Goal: Task Accomplishment & Management: Use online tool/utility

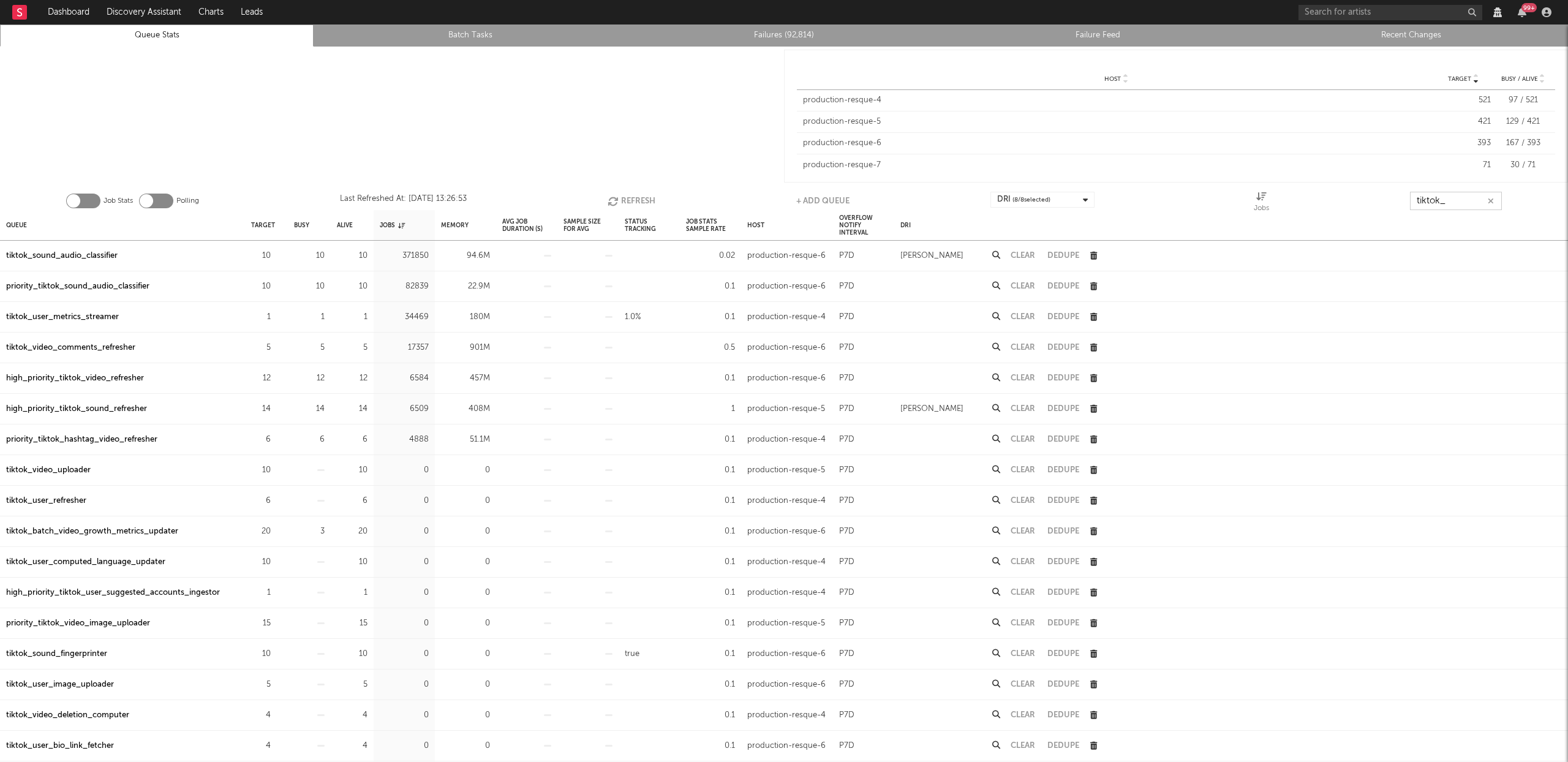
click at [1449, 201] on input "tiktok_" at bounding box center [1456, 200] width 91 height 18
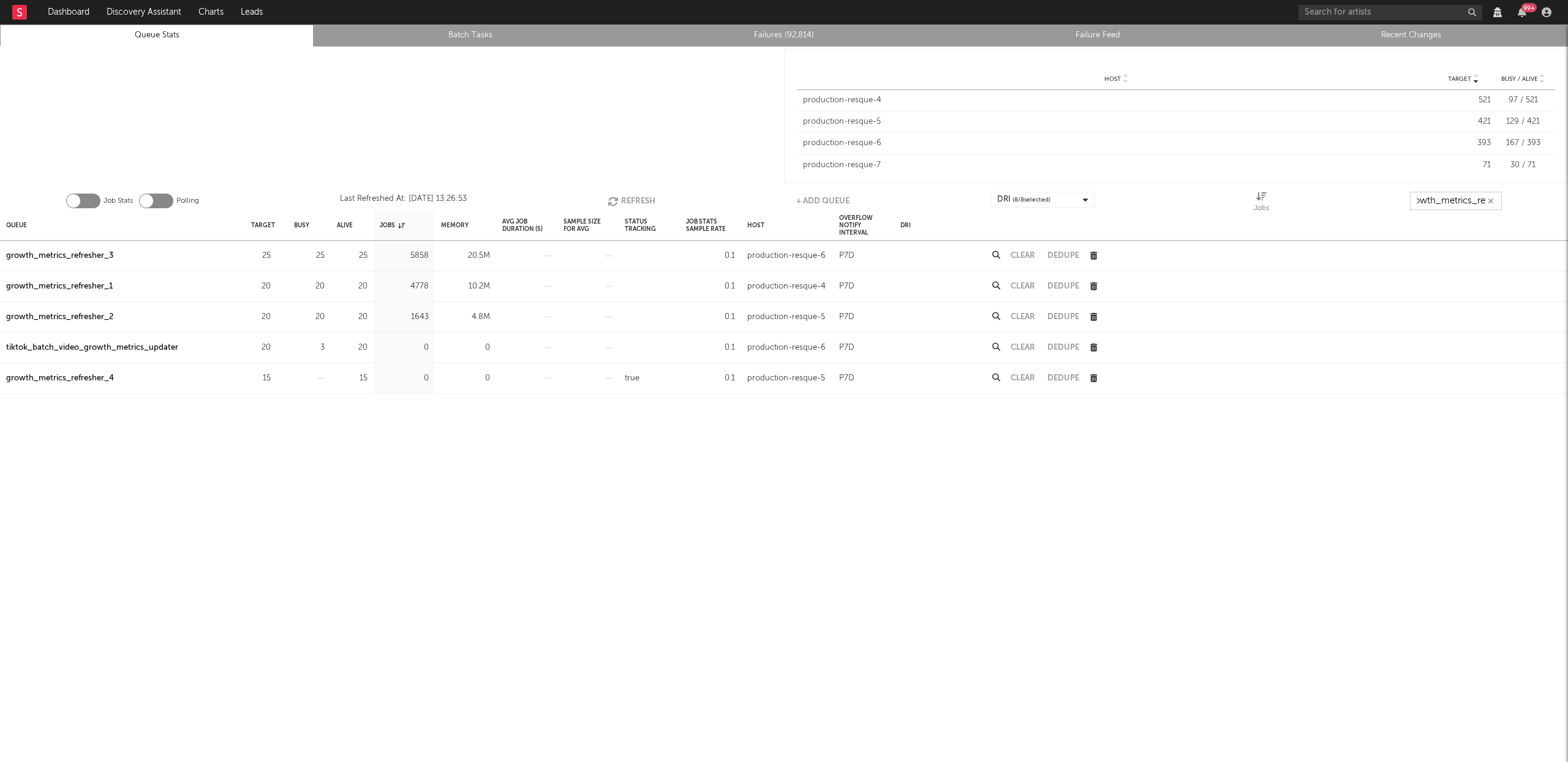
scroll to position [0, 14]
type input "growth_metrics_ref"
click at [24, 225] on div "Queue" at bounding box center [17, 225] width 21 height 26
click at [24, 225] on div "Queue" at bounding box center [21, 225] width 31 height 26
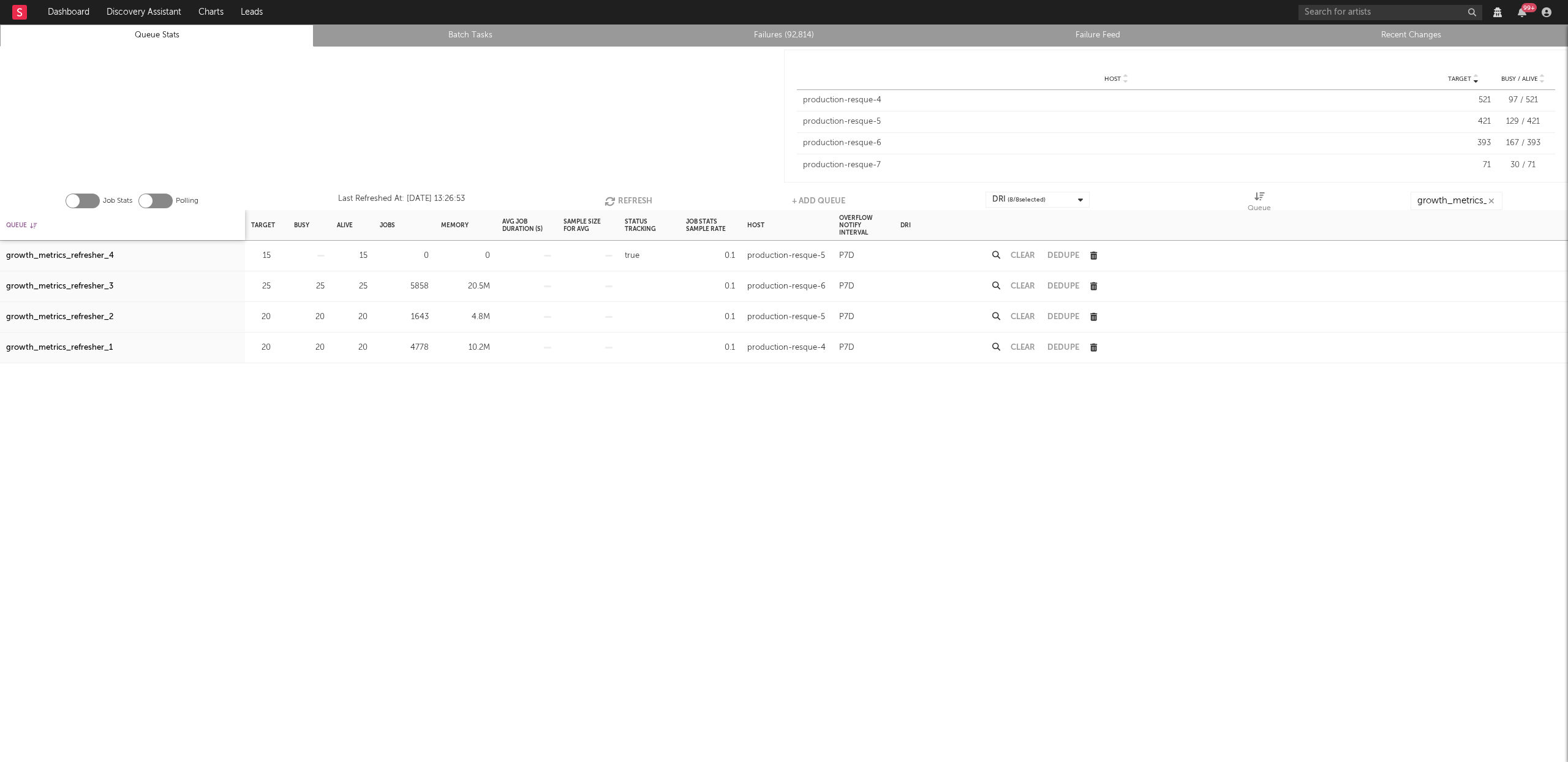
click at [24, 225] on div "Queue" at bounding box center [21, 225] width 31 height 26
click at [618, 200] on button "Refresh" at bounding box center [629, 200] width 47 height 18
click at [626, 199] on button "Refresh" at bounding box center [629, 200] width 47 height 18
click at [138, 37] on link "Queue Stats" at bounding box center [157, 35] width 300 height 15
click at [609, 197] on icon "button" at bounding box center [611, 201] width 13 height 11
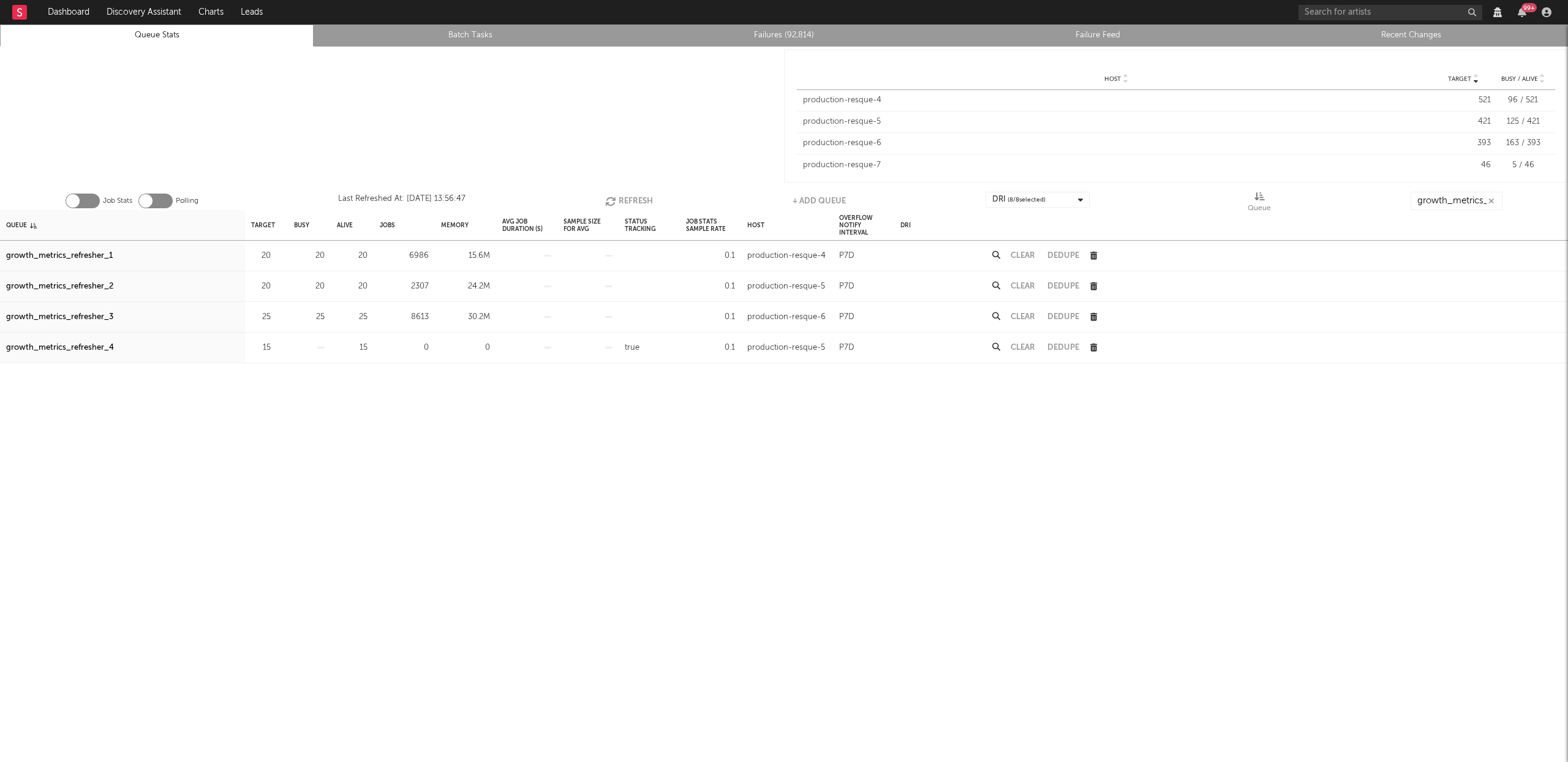
click at [627, 199] on button "Refresh" at bounding box center [629, 200] width 47 height 18
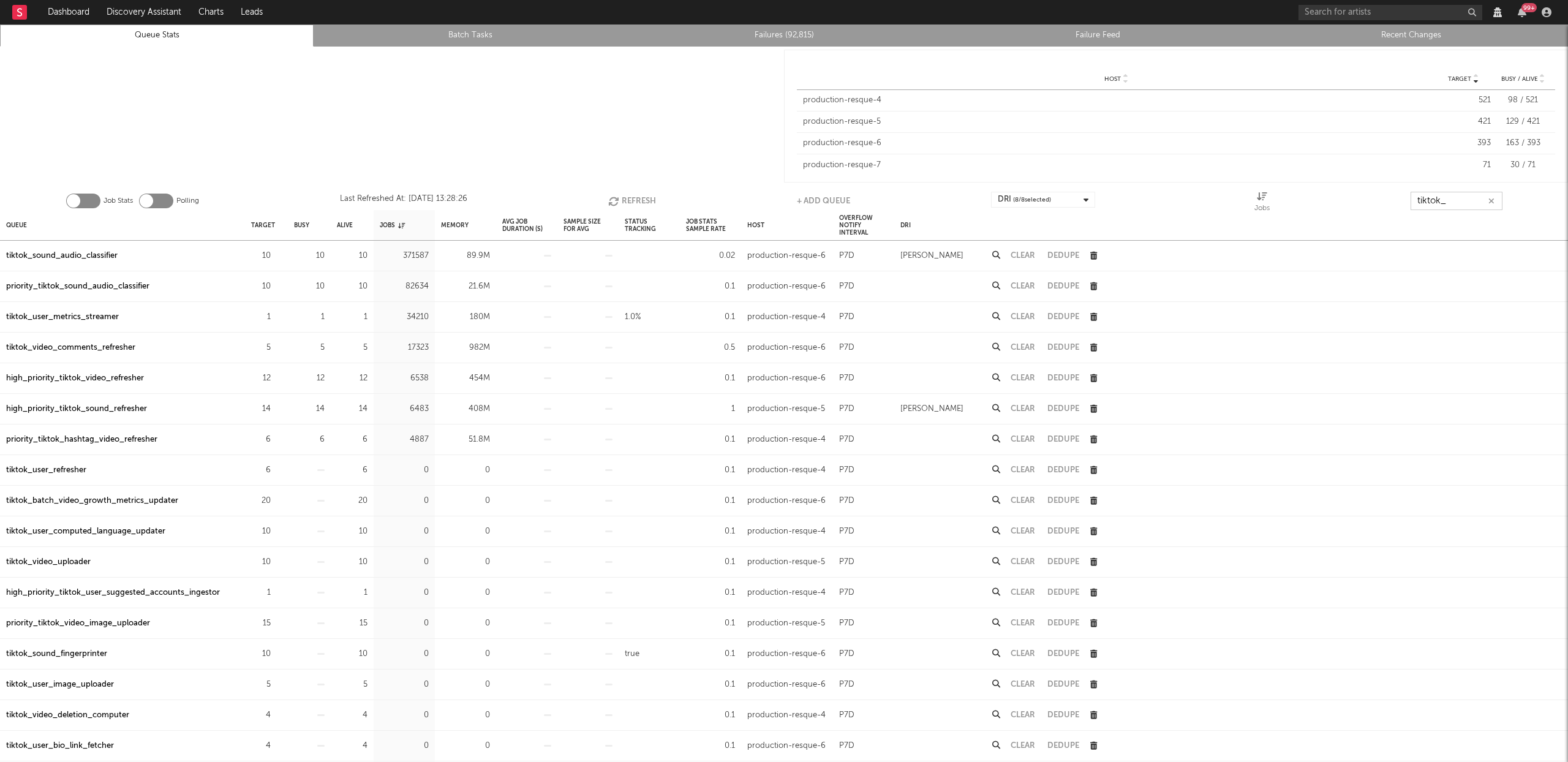
click at [1456, 201] on input "tiktok_" at bounding box center [1456, 200] width 91 height 18
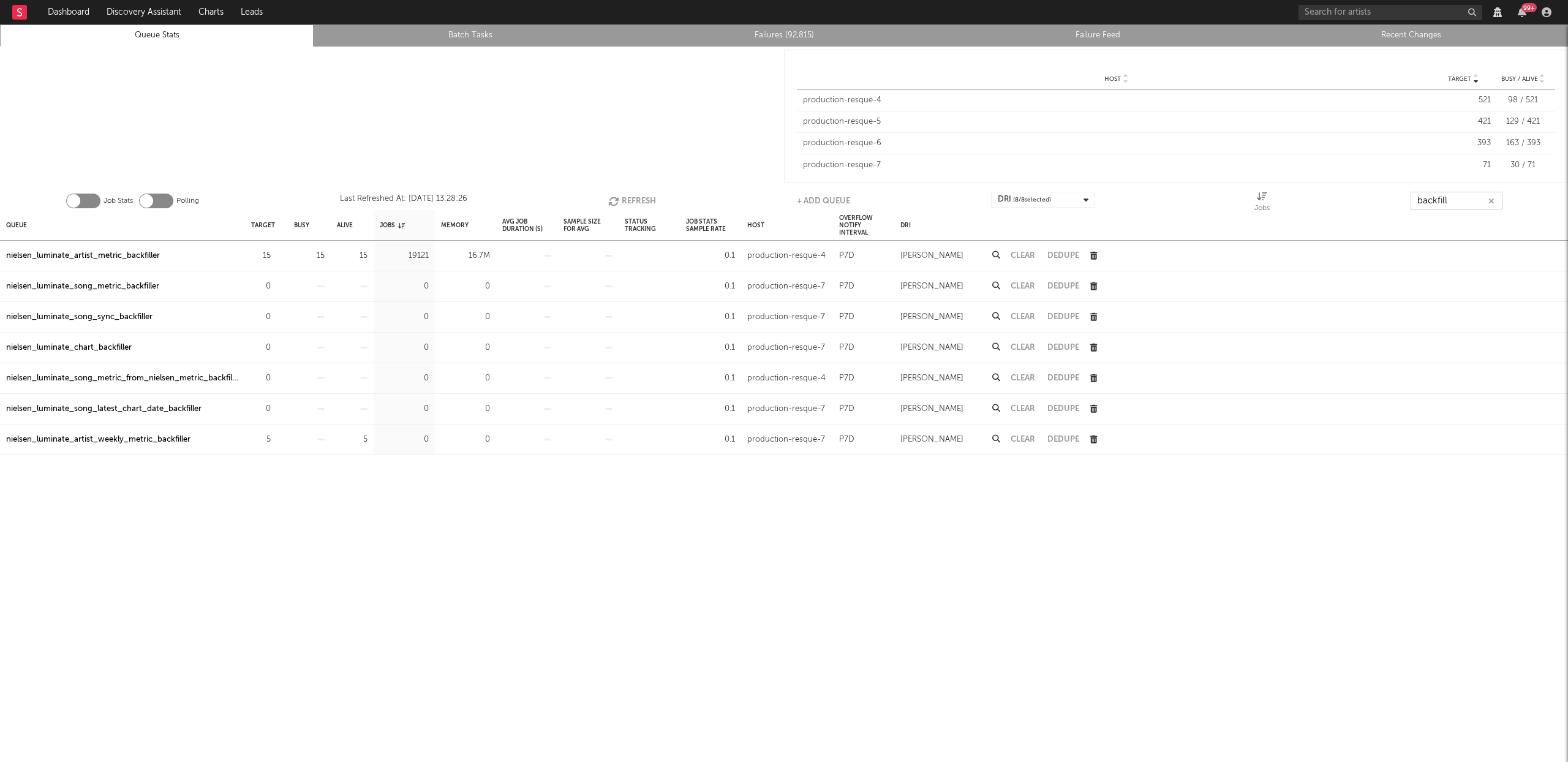
click at [646, 200] on button "Refresh" at bounding box center [632, 200] width 47 height 18
type input "backfill"
click at [643, 199] on button "Refresh" at bounding box center [632, 200] width 47 height 18
click at [643, 199] on button "Refresh" at bounding box center [631, 200] width 47 height 18
click at [623, 197] on button "Refresh" at bounding box center [631, 200] width 47 height 18
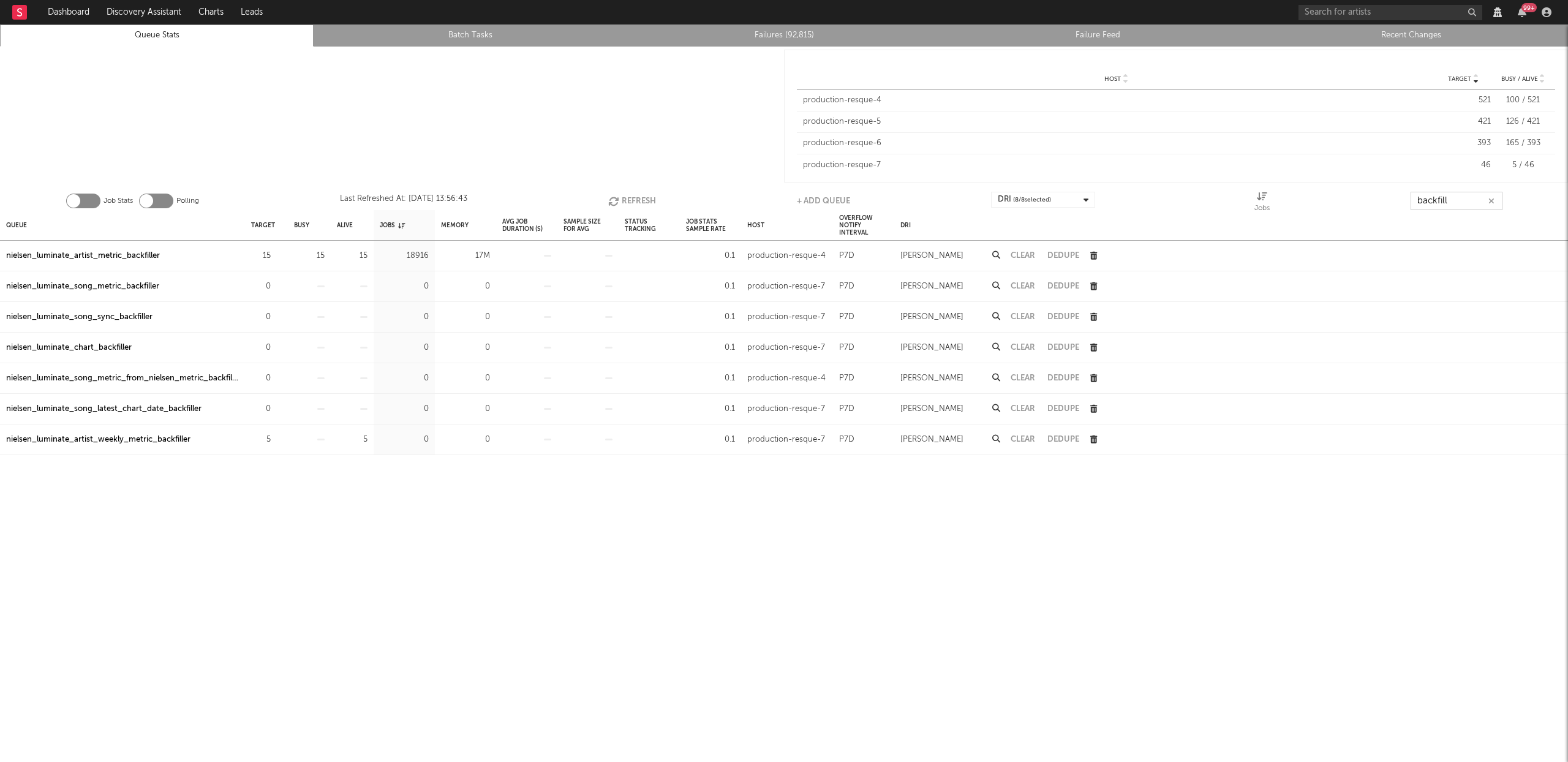
click at [622, 196] on button "Refresh" at bounding box center [632, 200] width 47 height 18
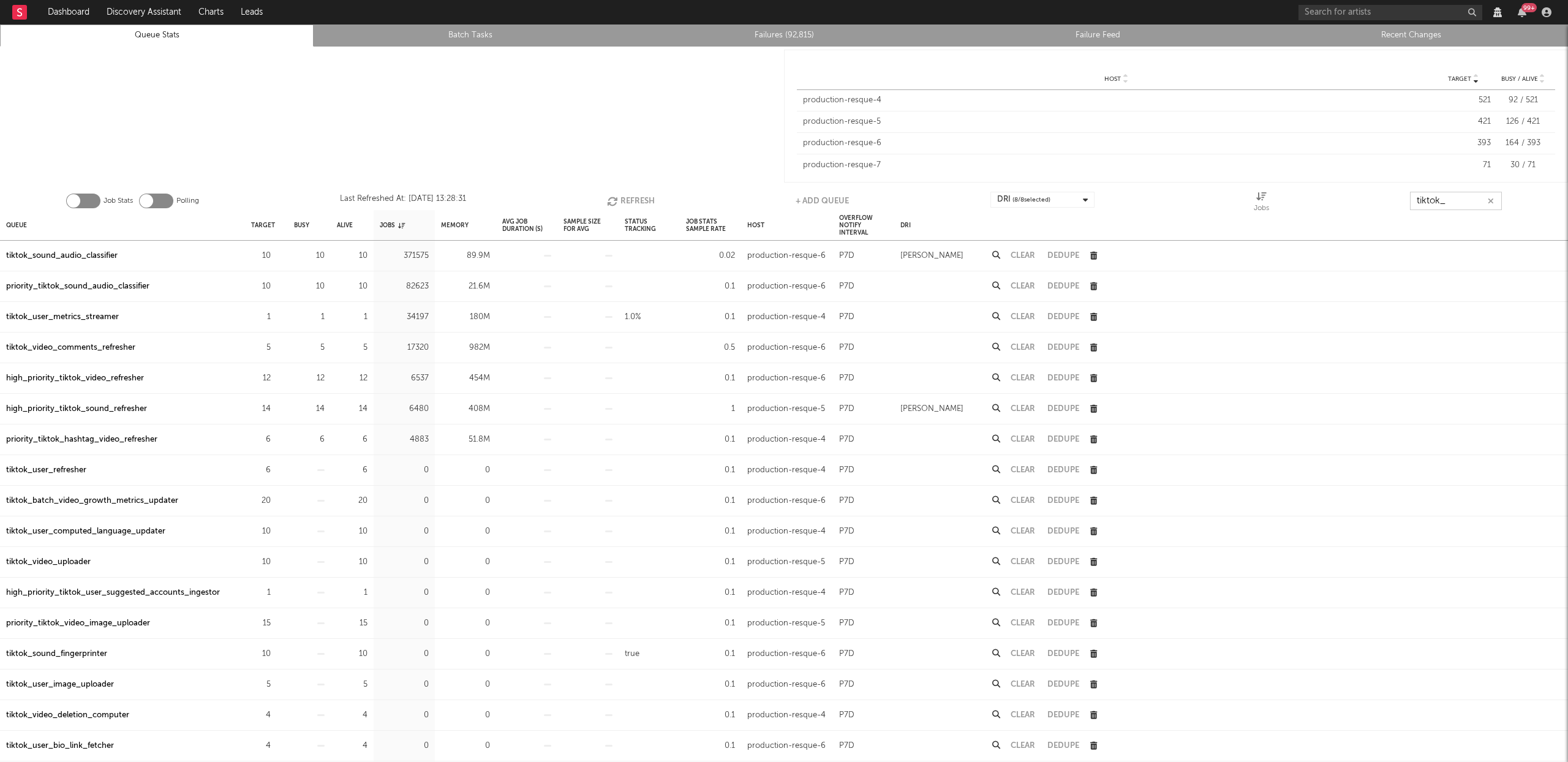
click at [1460, 209] on input "tiktok_" at bounding box center [1456, 200] width 91 height 18
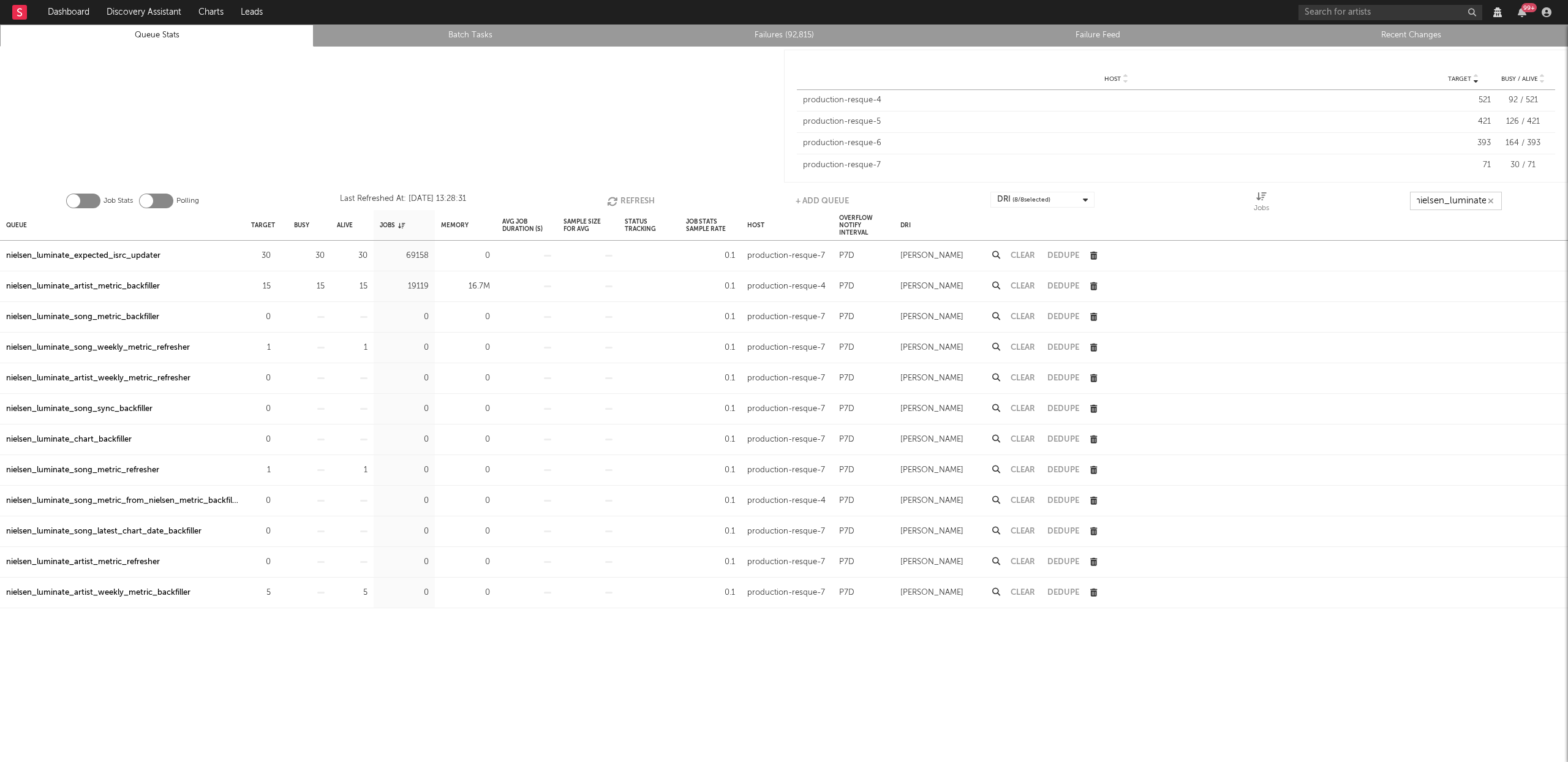
scroll to position [0, 7]
click at [631, 200] on button "Refresh" at bounding box center [631, 200] width 47 height 18
type input "nielsen_luminate_"
click at [136, 253] on div "nielsen_luminate_expected_isrc_updater" at bounding box center [84, 256] width 155 height 15
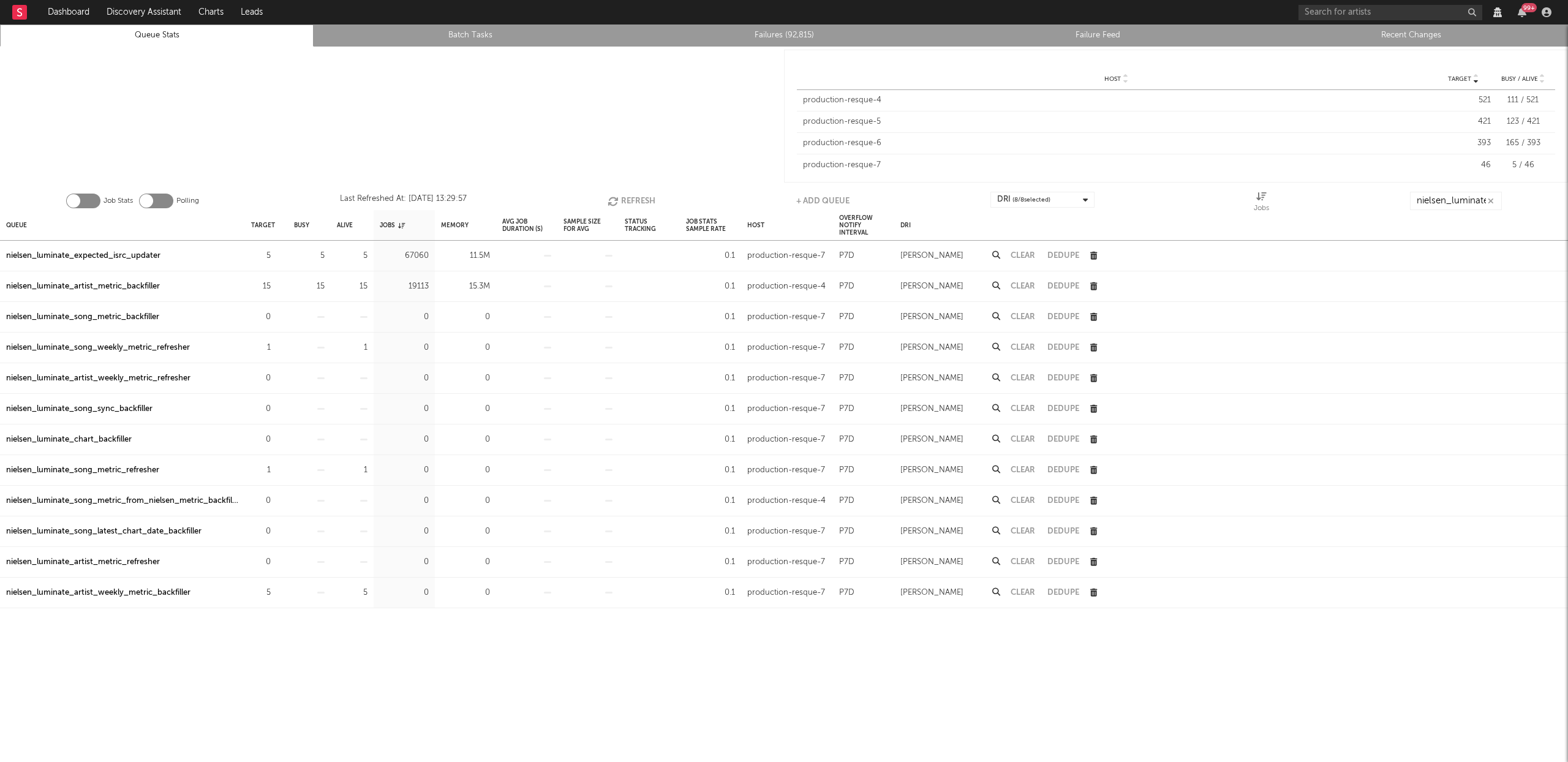
click at [627, 195] on button "Refresh" at bounding box center [631, 200] width 47 height 18
click at [627, 195] on button "Refresh" at bounding box center [632, 200] width 47 height 18
click at [624, 197] on button "Refresh" at bounding box center [631, 200] width 47 height 18
click at [630, 195] on button "Refresh" at bounding box center [631, 200] width 47 height 18
click at [638, 198] on button "Refresh" at bounding box center [632, 200] width 47 height 18
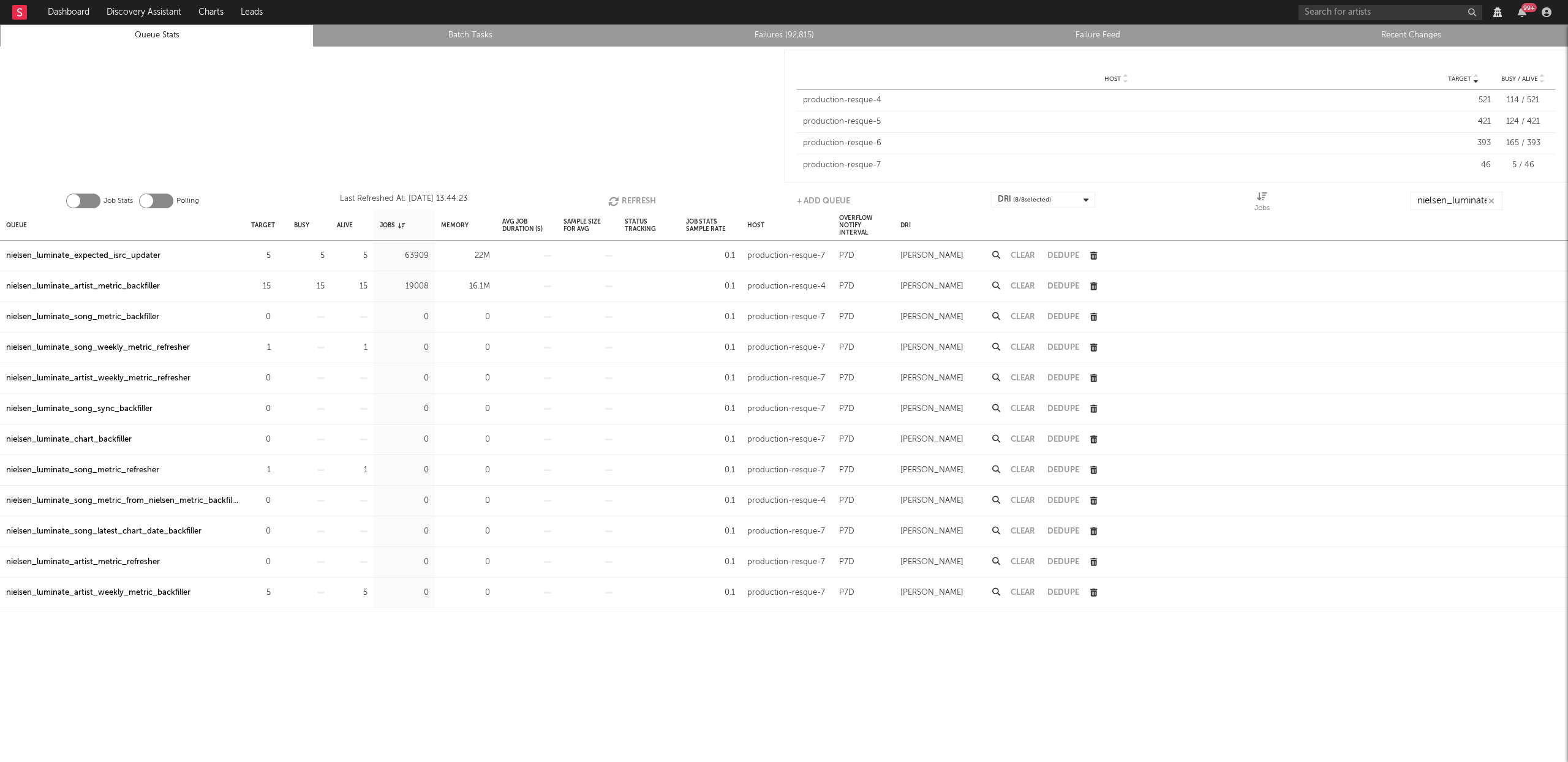
click at [638, 198] on button "Refresh" at bounding box center [632, 200] width 47 height 18
click at [90, 251] on div "nielsen_luminate_expected_isrc_updater" at bounding box center [84, 256] width 155 height 15
click at [641, 195] on button "Refresh" at bounding box center [632, 200] width 47 height 18
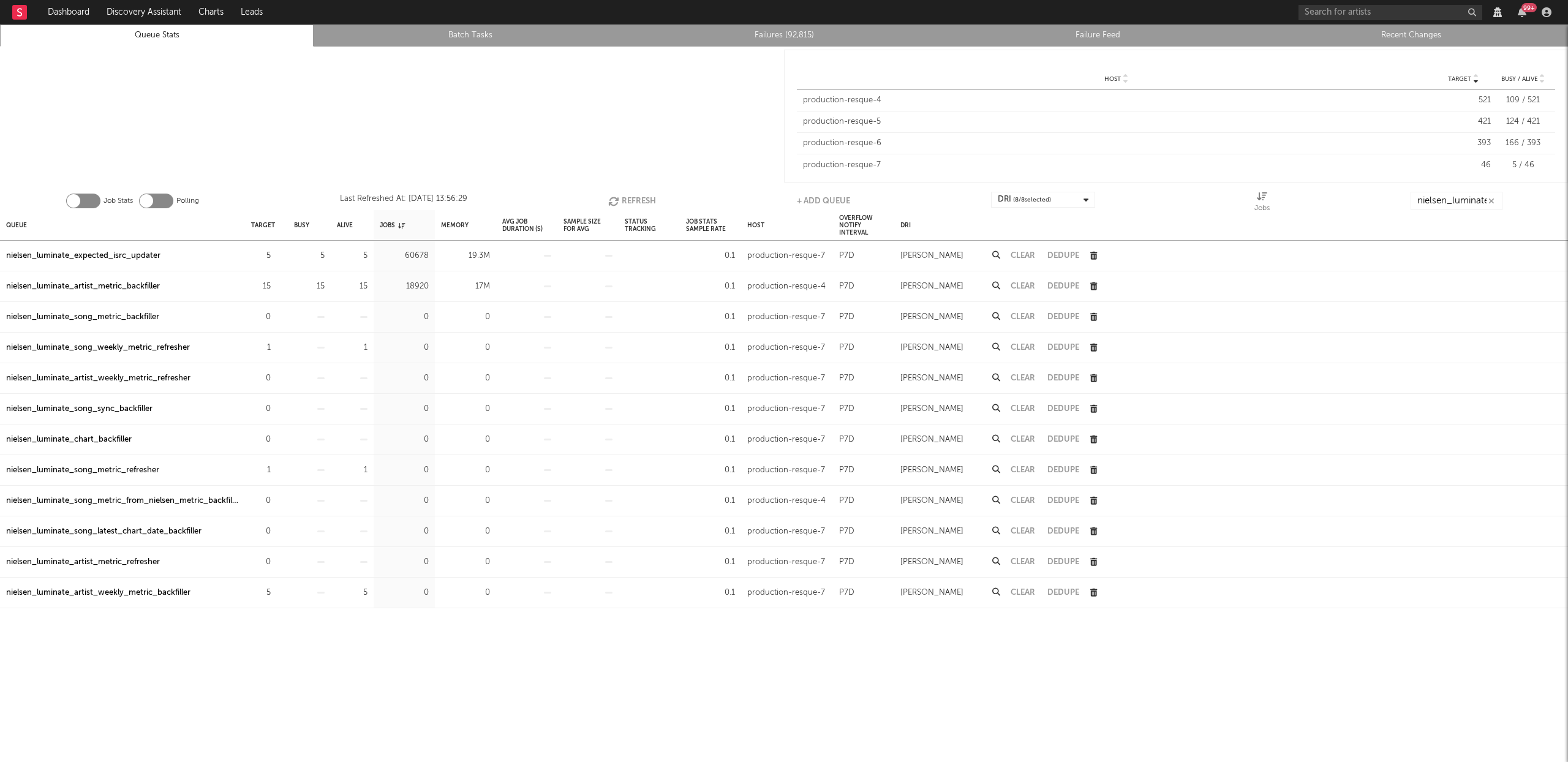
click at [647, 200] on button "Refresh" at bounding box center [632, 200] width 47 height 18
click at [638, 202] on button "Refresh" at bounding box center [632, 200] width 47 height 18
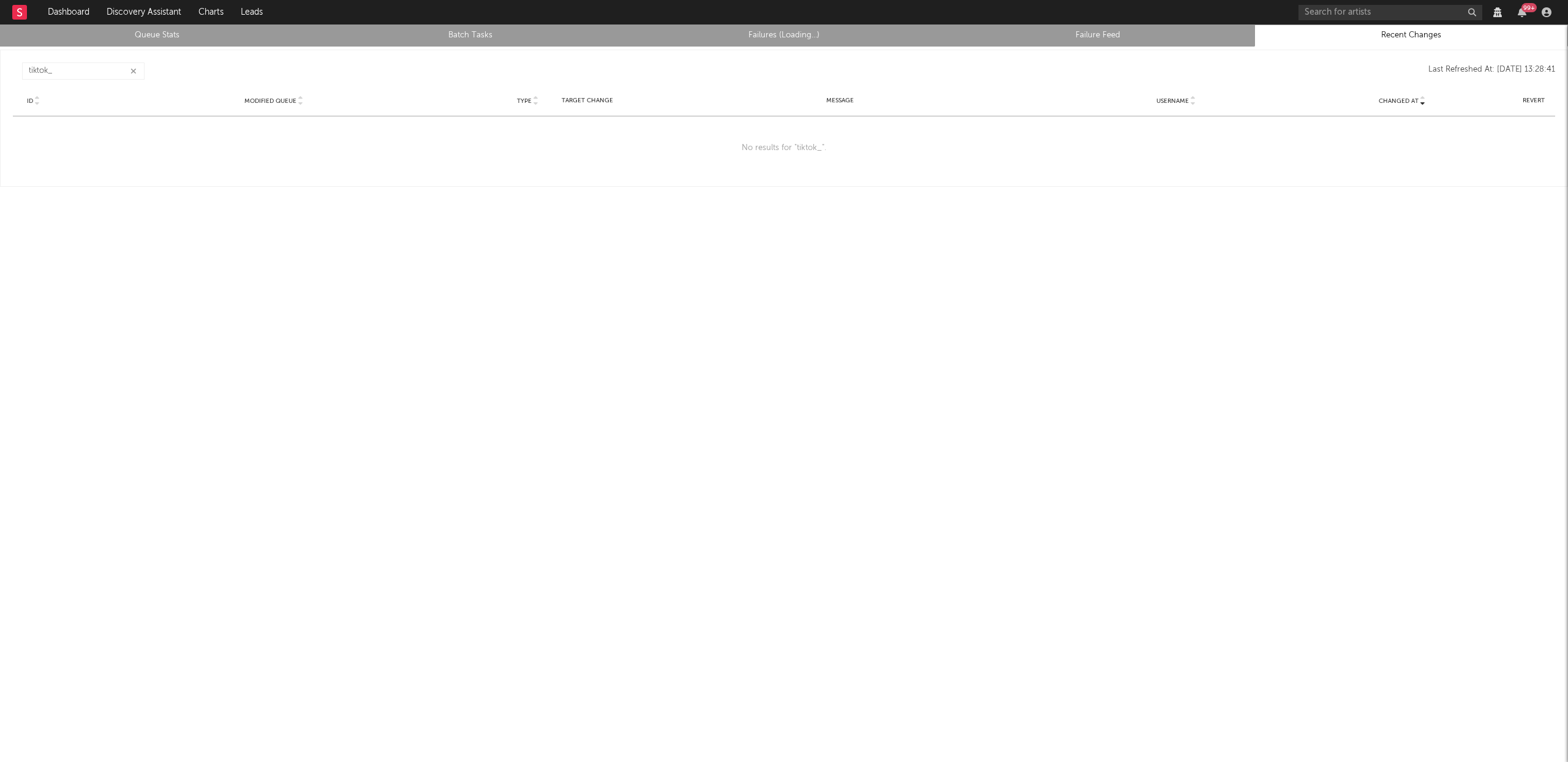
click at [133, 69] on icon "button" at bounding box center [133, 71] width 6 height 8
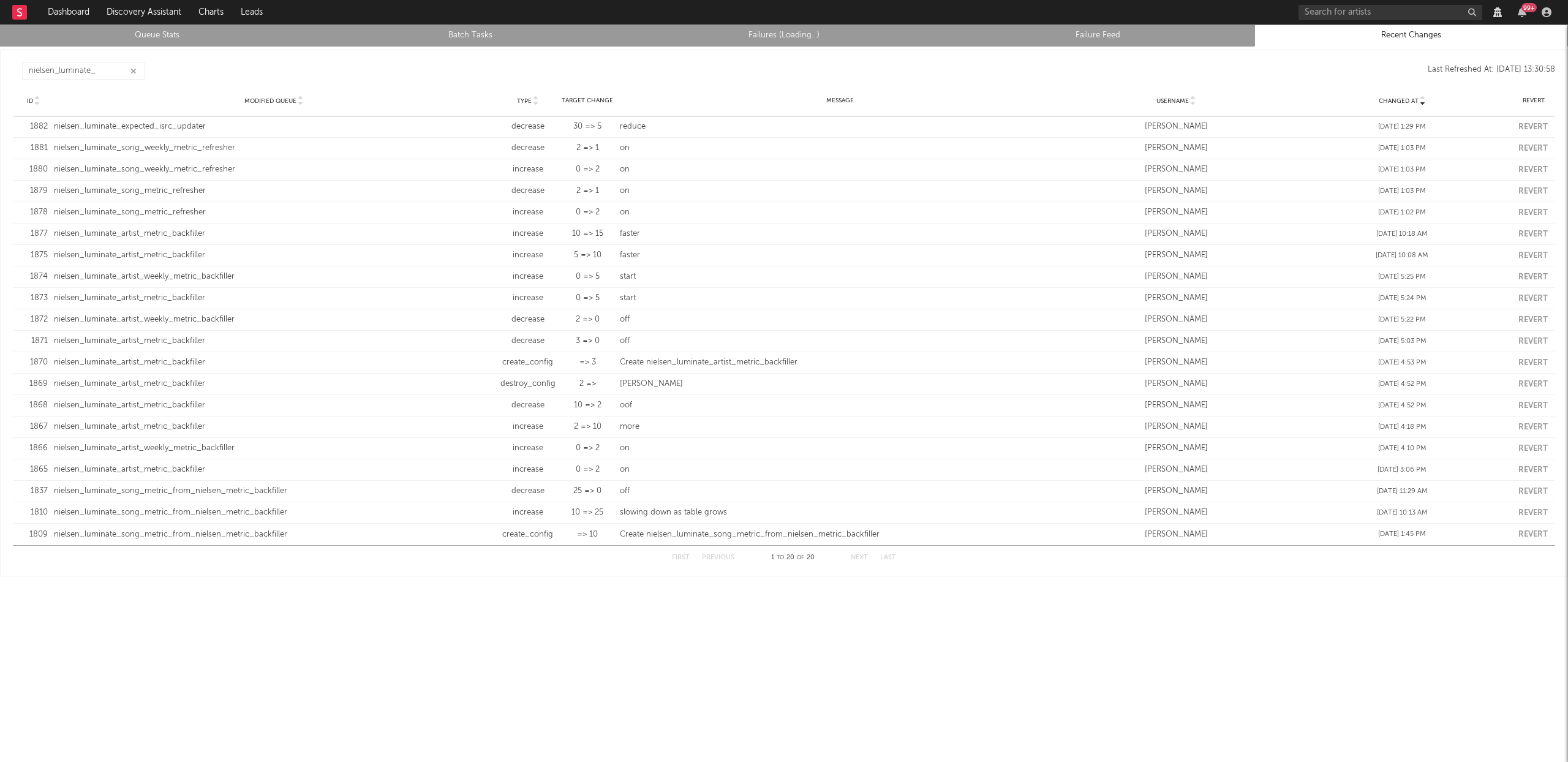
click at [133, 68] on icon "button" at bounding box center [133, 71] width 6 height 8
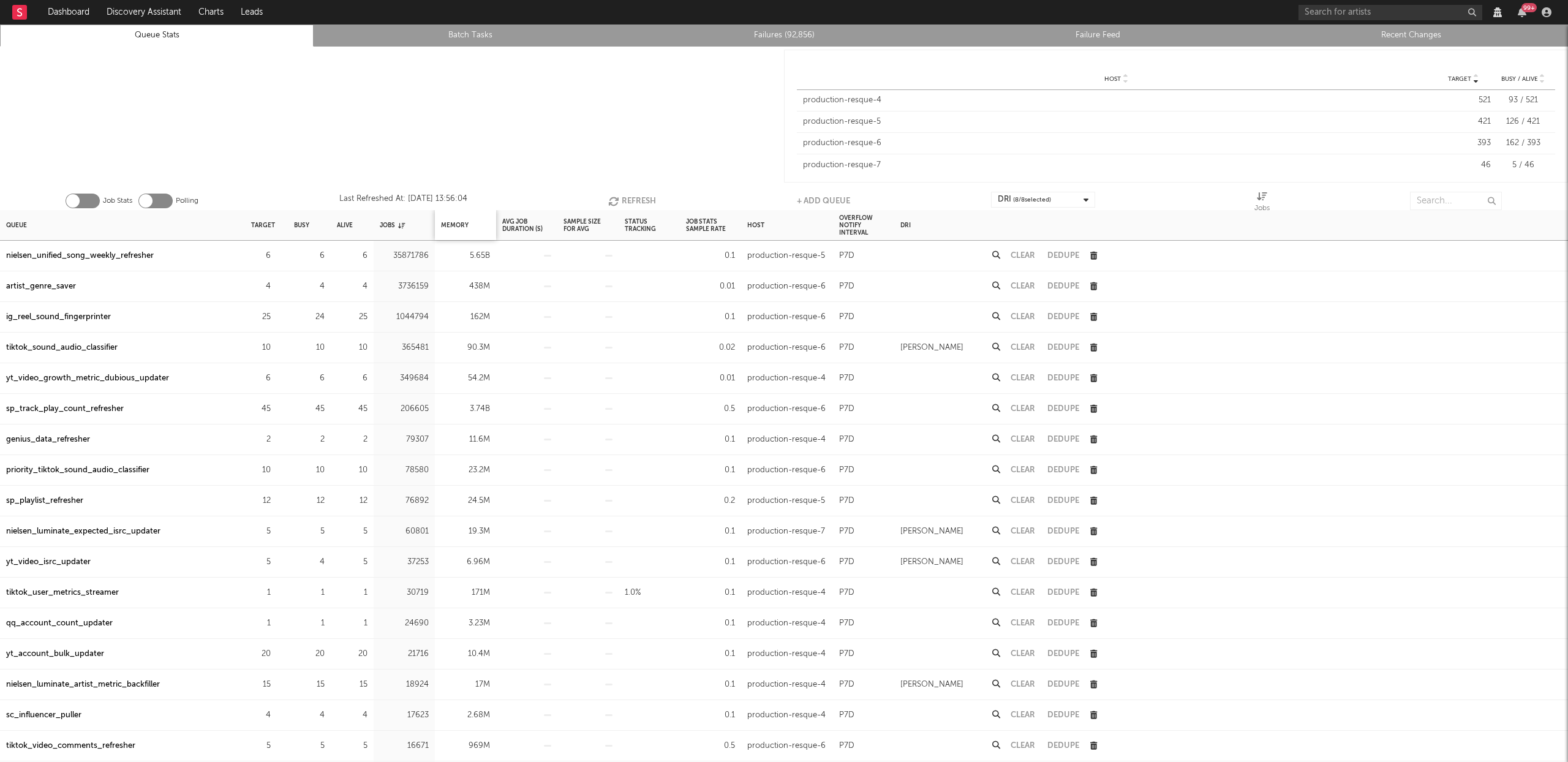
drag, startPoint x: 484, startPoint y: 219, endPoint x: 476, endPoint y: 221, distance: 8.2
click at [484, 219] on div "Memory" at bounding box center [466, 225] width 62 height 30
click at [466, 223] on div "Memory" at bounding box center [455, 225] width 27 height 26
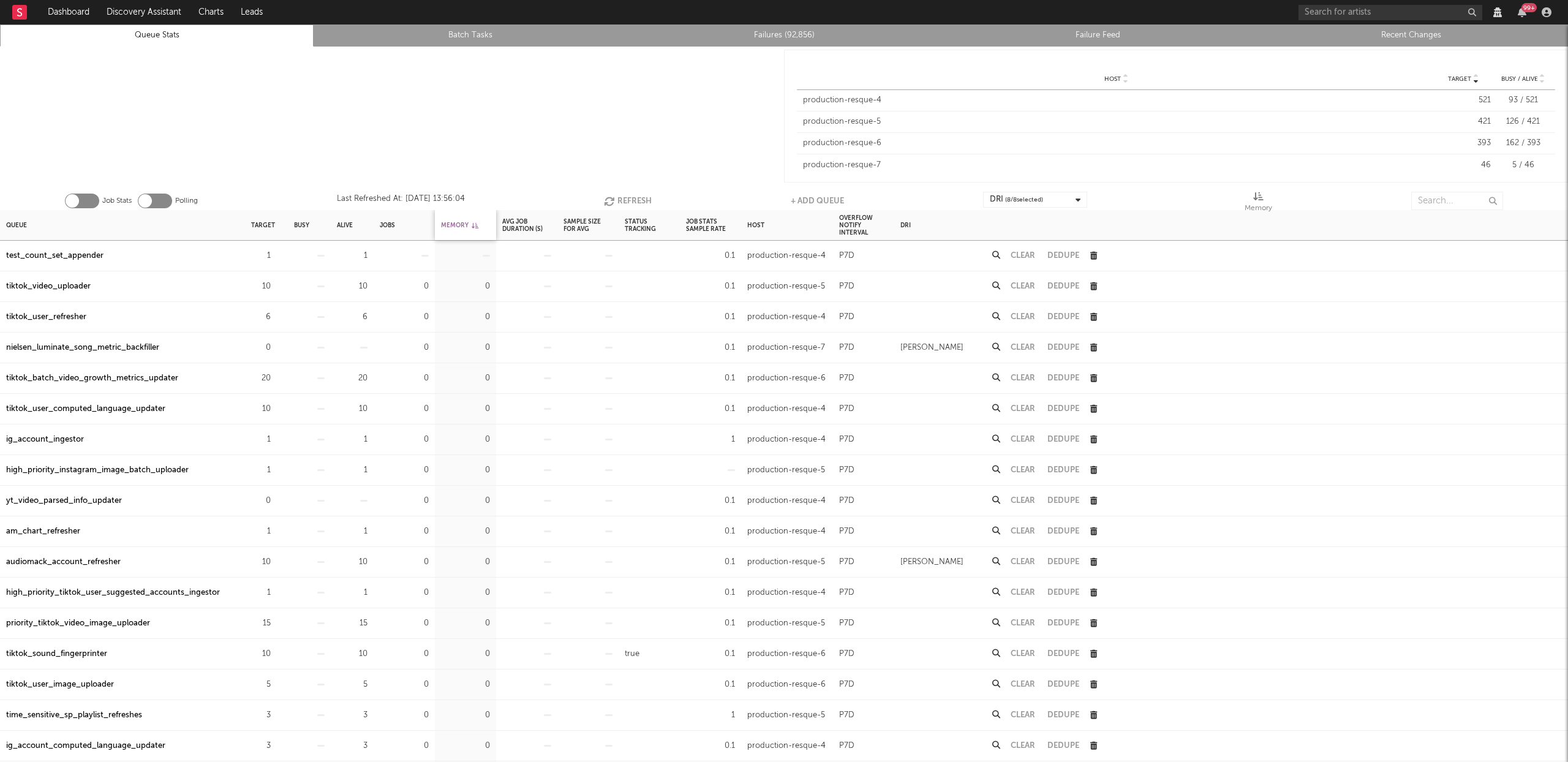
click at [466, 223] on div "Memory" at bounding box center [460, 225] width 37 height 26
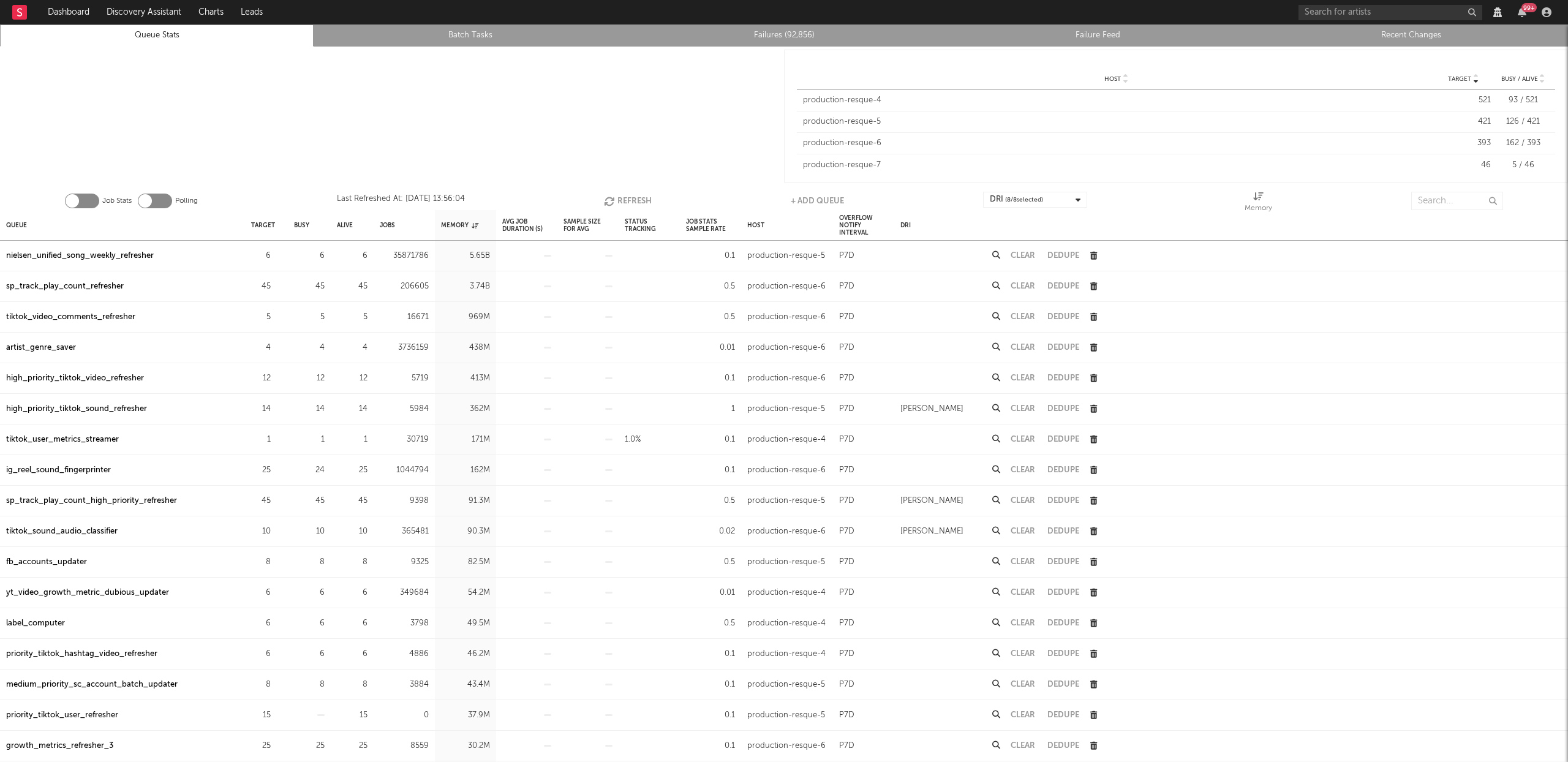
click at [63, 284] on div "sp_track_play_count_refresher" at bounding box center [65, 287] width 118 height 15
click at [39, 348] on div "artist_genre_saver" at bounding box center [40, 347] width 69 height 15
click at [1447, 200] on input "text" at bounding box center [1457, 200] width 91 height 18
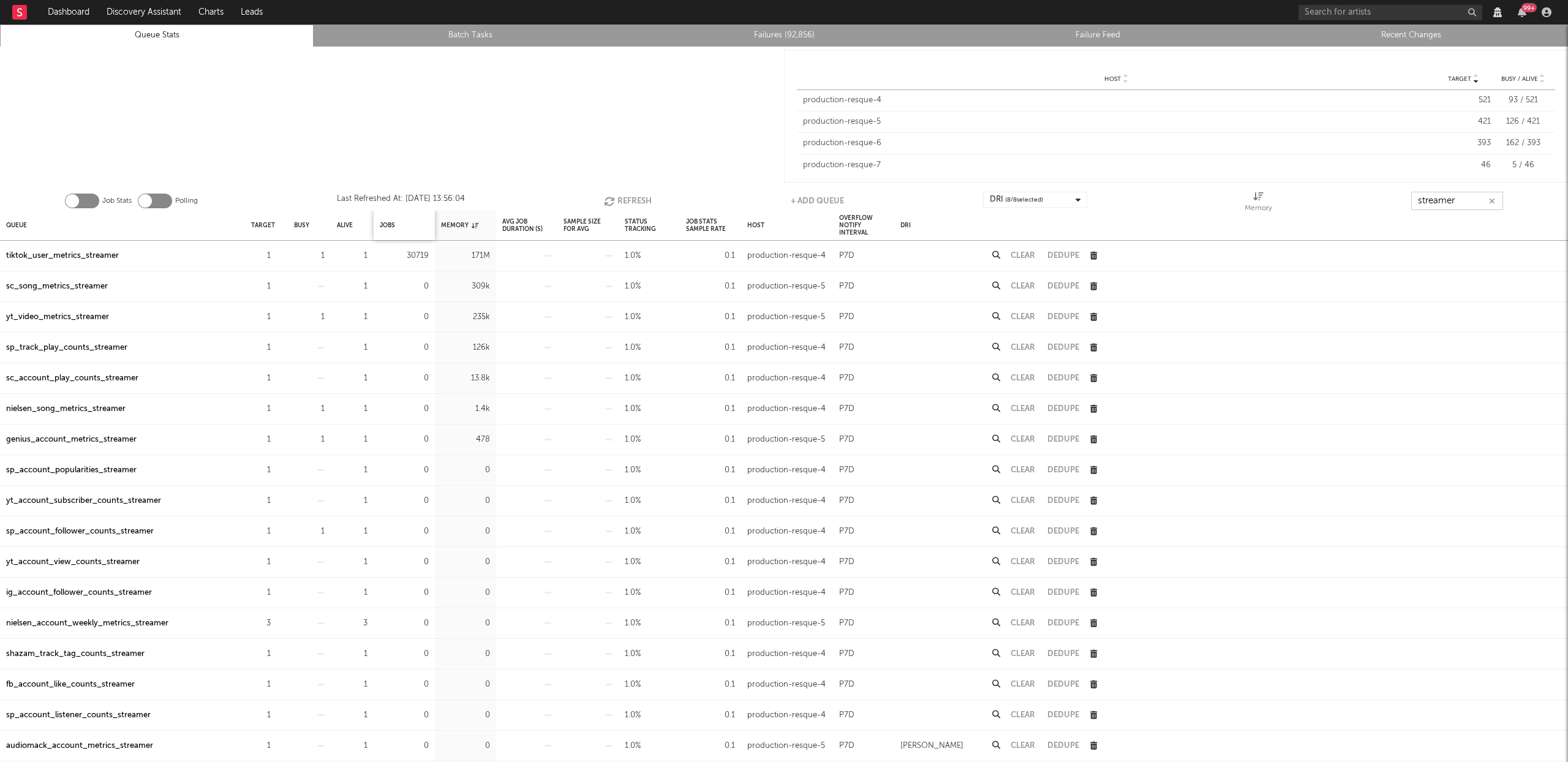
type input "streamer"
click at [397, 225] on div "Jobs" at bounding box center [405, 225] width 62 height 30
click at [390, 222] on div "Jobs" at bounding box center [387, 225] width 15 height 26
click at [390, 222] on div "Jobs" at bounding box center [392, 225] width 26 height 26
click at [41, 255] on div "tiktok_user_metrics_streamer" at bounding box center [62, 256] width 113 height 15
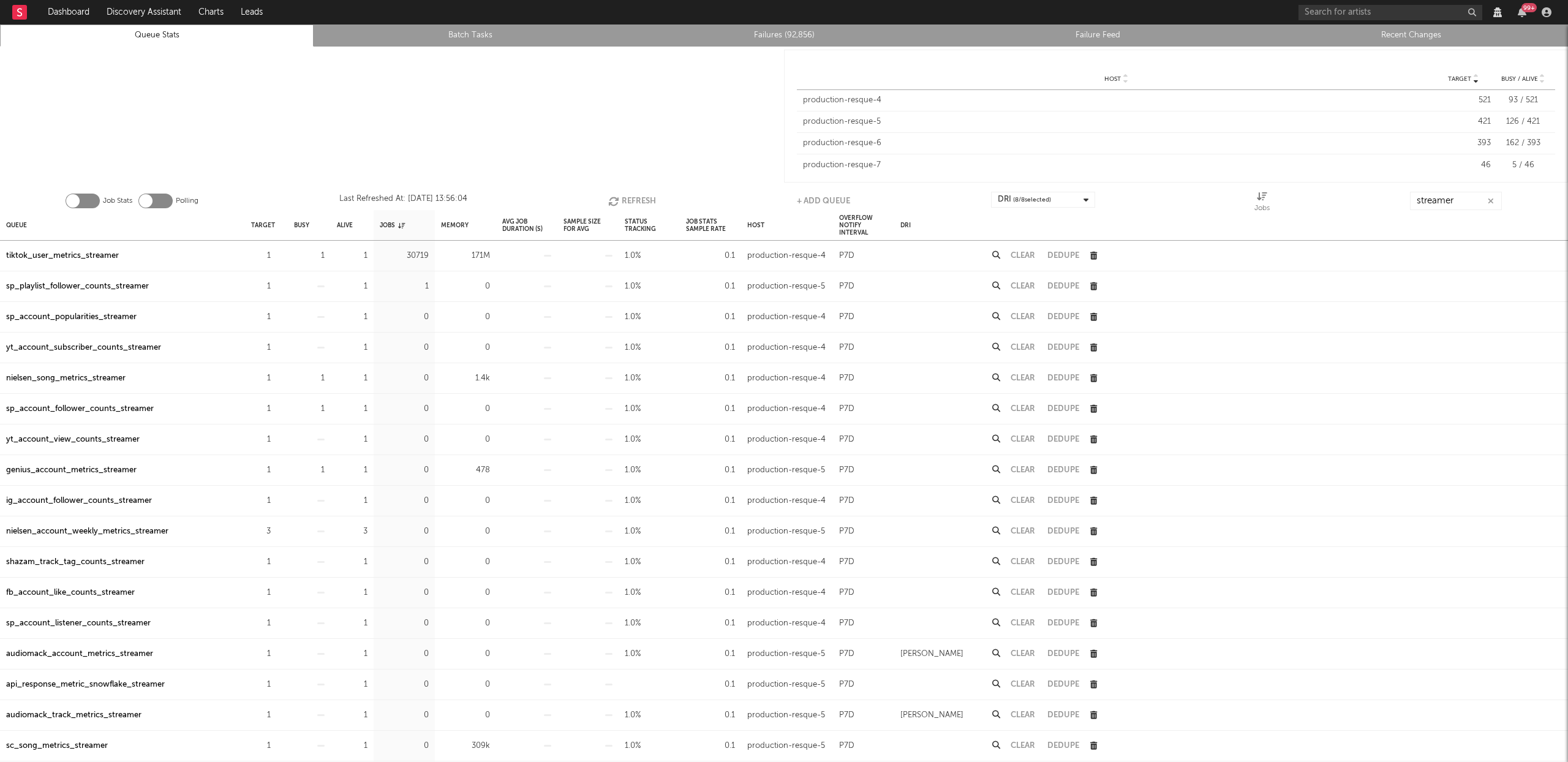
click at [645, 198] on button "Refresh" at bounding box center [632, 200] width 47 height 18
click at [631, 202] on button "Refresh" at bounding box center [631, 200] width 47 height 18
click at [629, 200] on button "Refresh" at bounding box center [631, 200] width 47 height 18
click at [633, 200] on button "Refresh" at bounding box center [631, 200] width 47 height 18
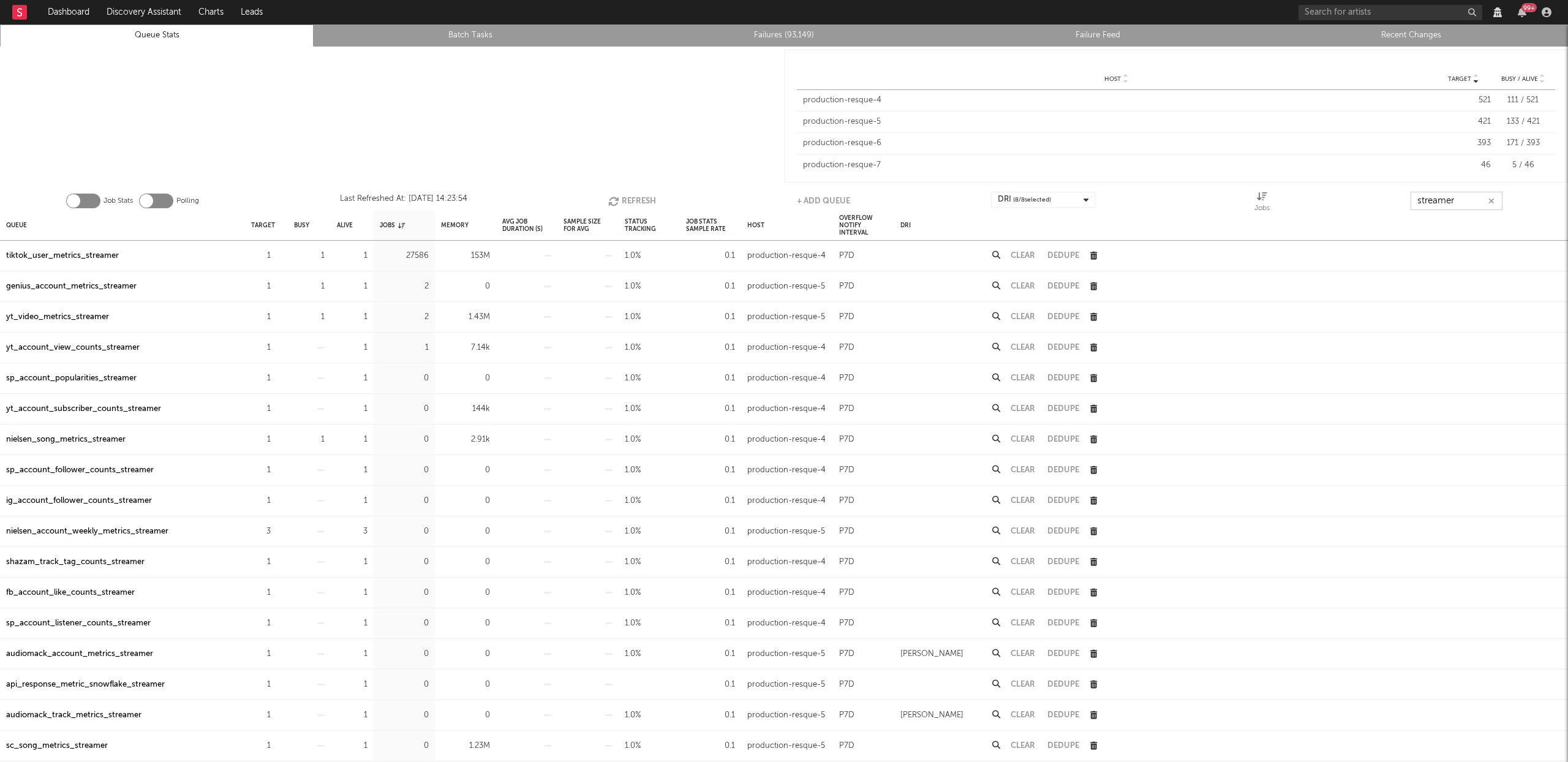
click at [1446, 202] on input "streamer" at bounding box center [1456, 200] width 91 height 18
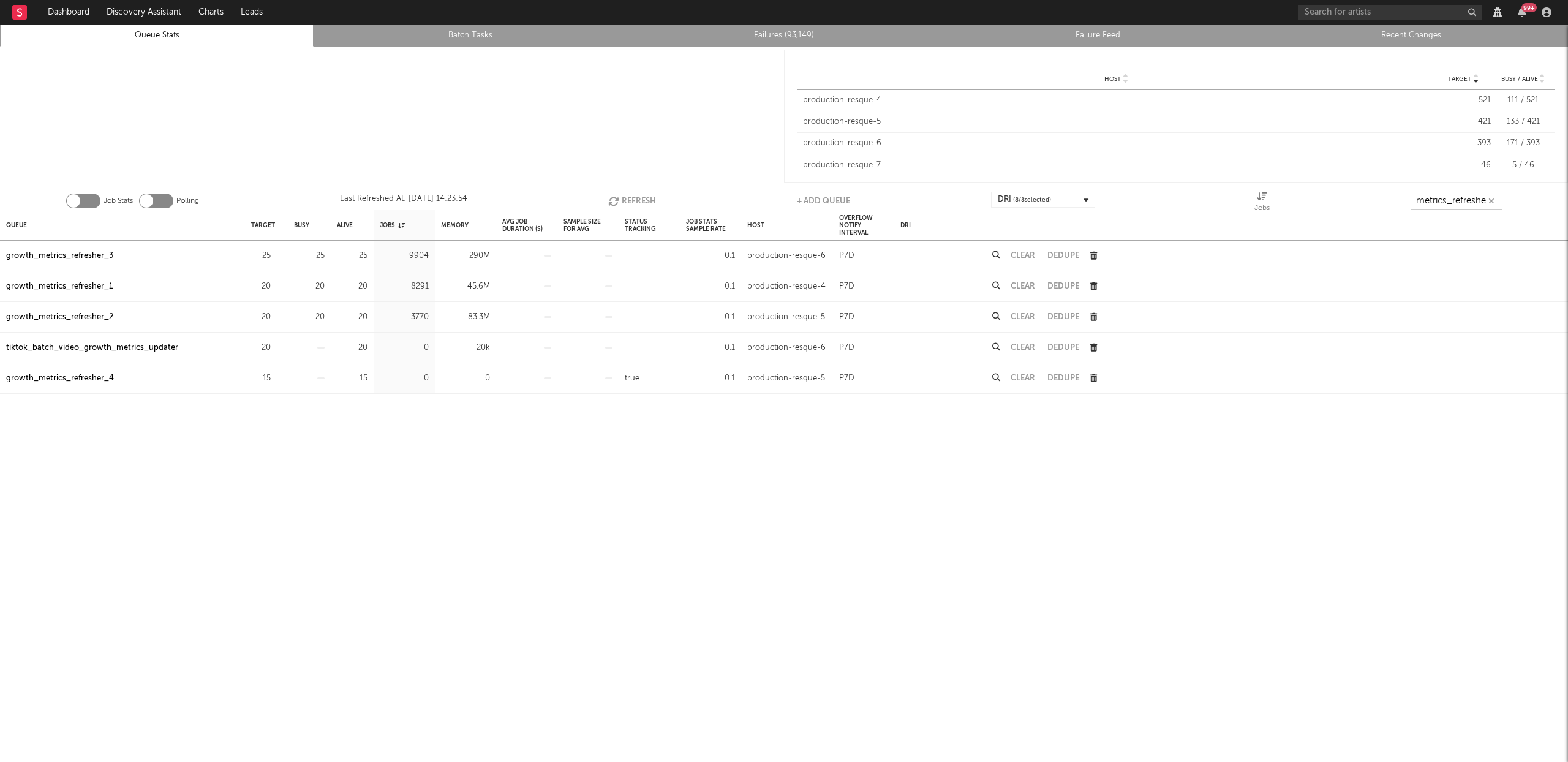
scroll to position [0, 40]
type input "growth_metrics_refresher"
click at [31, 222] on div "Queue" at bounding box center [122, 225] width 245 height 30
click at [25, 223] on div "Queue" at bounding box center [17, 225] width 21 height 26
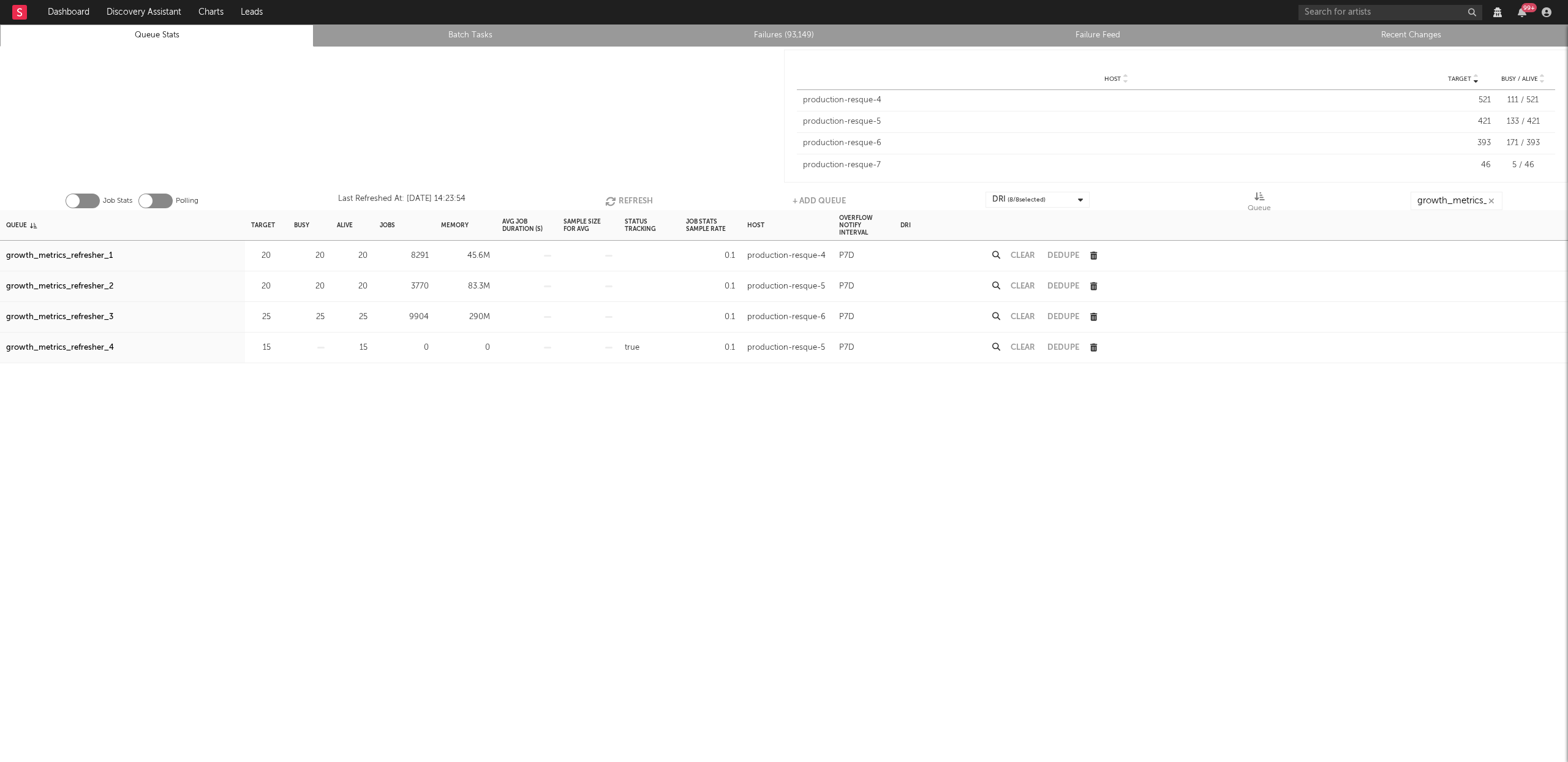
click at [626, 200] on button "Refresh" at bounding box center [629, 200] width 47 height 18
click at [611, 200] on icon "button" at bounding box center [611, 201] width 13 height 11
click at [611, 200] on icon "button" at bounding box center [612, 201] width 13 height 11
click at [1451, 203] on input "growth_metrics_refresher" at bounding box center [1456, 200] width 91 height 18
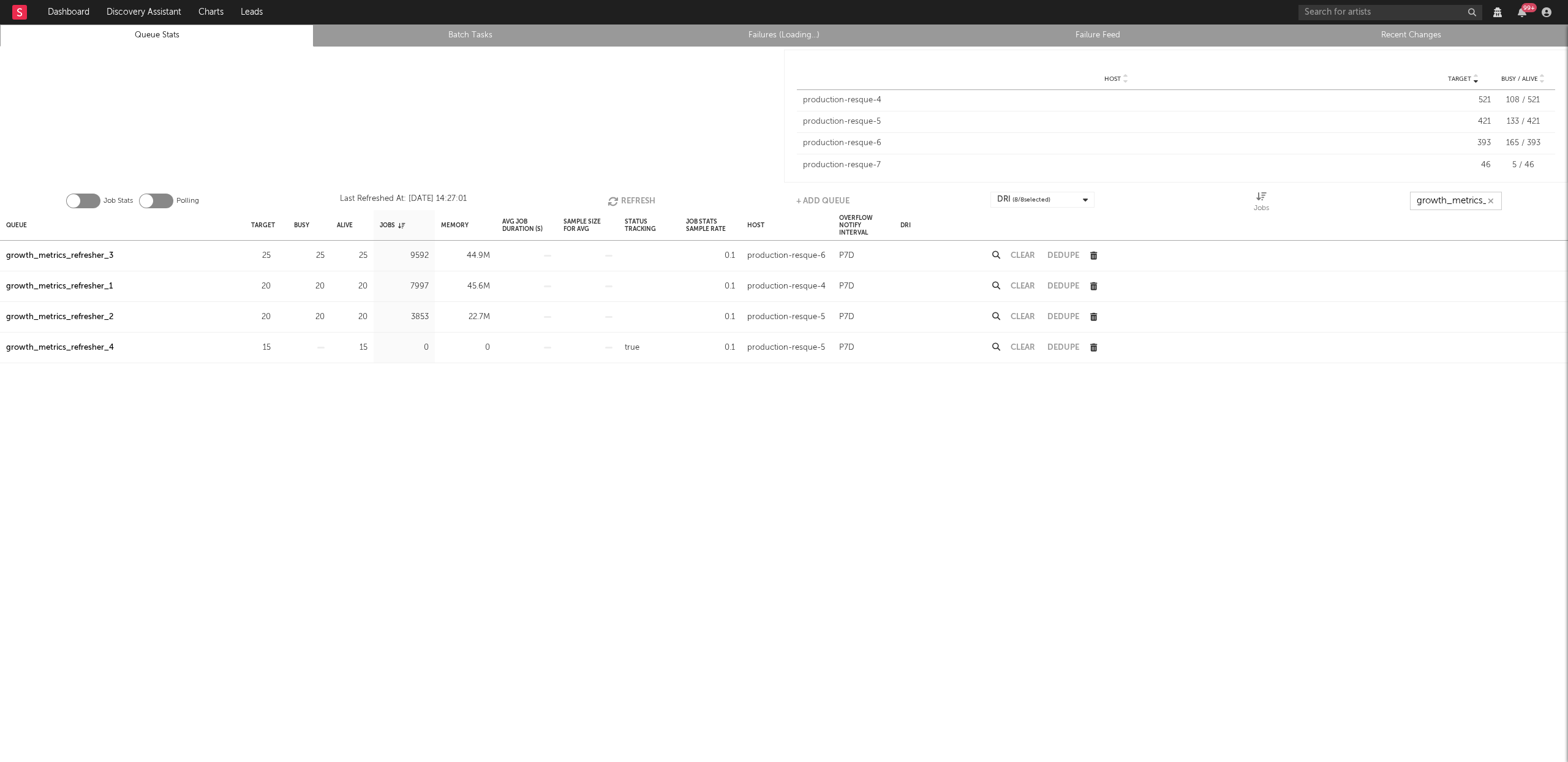
click at [1451, 203] on input "growth_metrics_refresher" at bounding box center [1456, 200] width 91 height 18
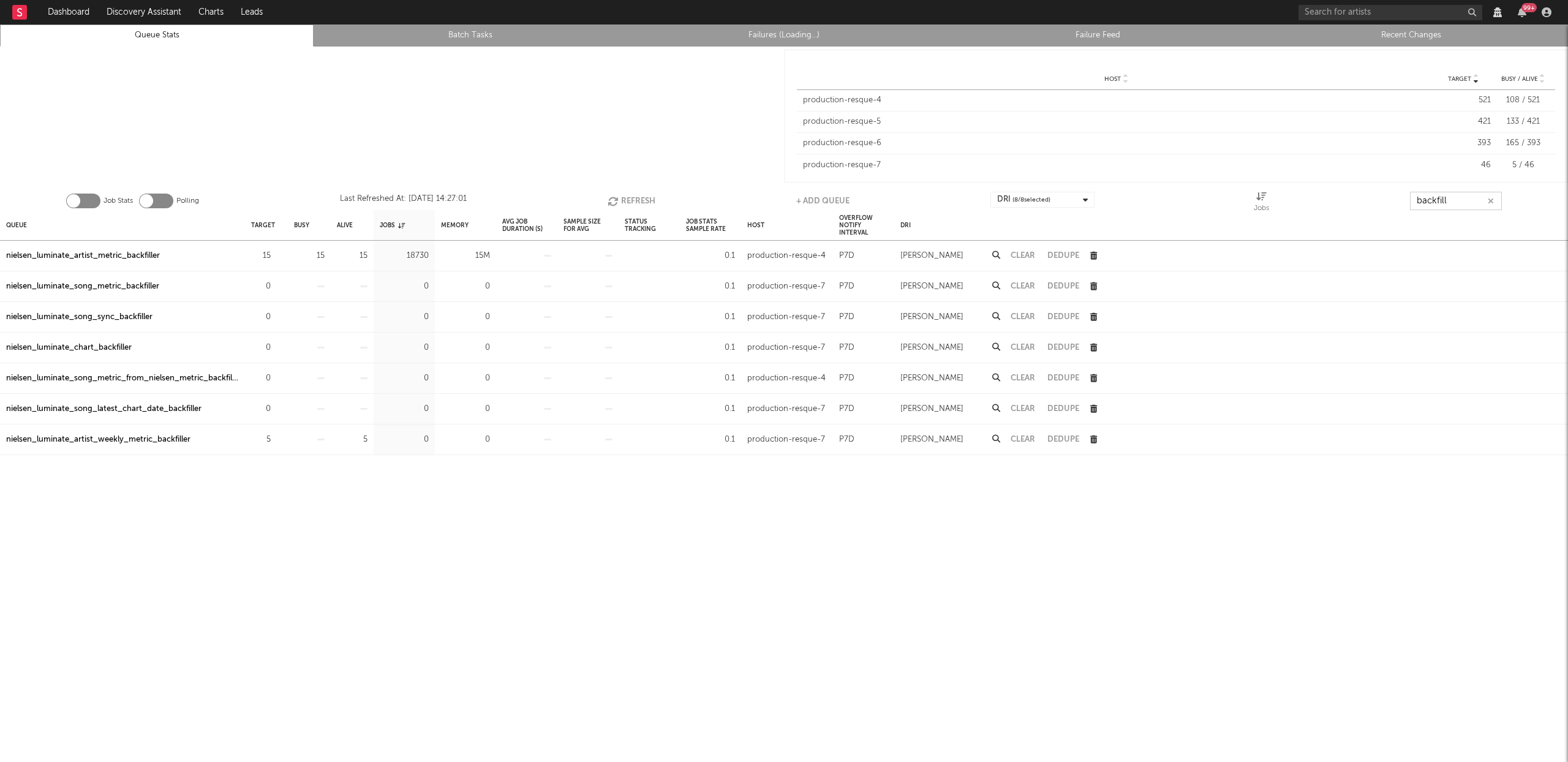
click at [645, 195] on button "Refresh" at bounding box center [631, 200] width 47 height 18
type input "backfill"
click at [1445, 191] on div "Job Stats Polling Last Refreshed At: [DATE] 14:27:12 Refresh + Add Queue DRI ( …" at bounding box center [784, 198] width 1568 height 25
click at [1445, 199] on input "backfill" at bounding box center [1456, 200] width 91 height 18
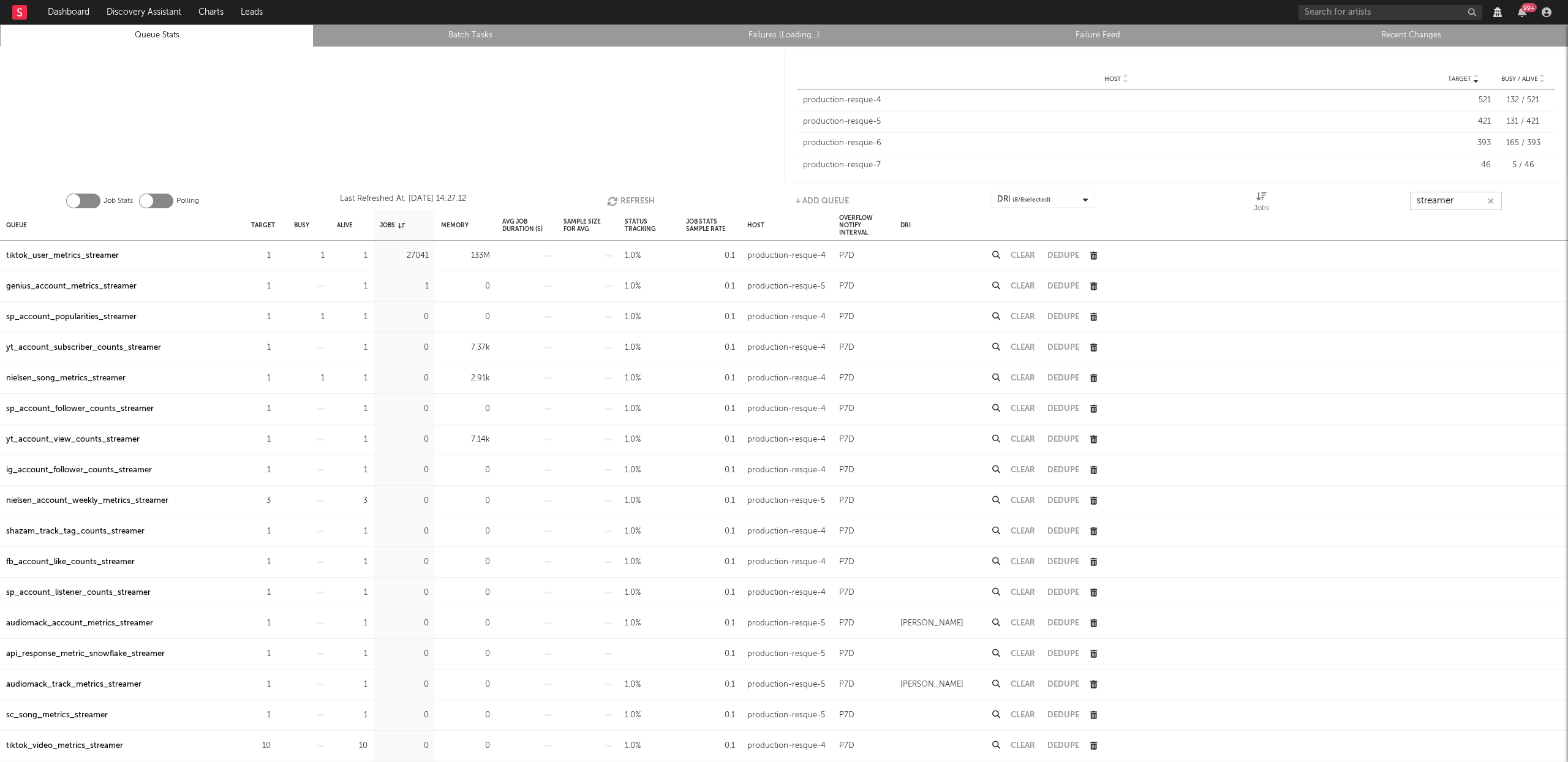
click at [631, 200] on button "Refresh" at bounding box center [631, 200] width 47 height 18
click at [632, 197] on button "Refresh" at bounding box center [632, 200] width 47 height 18
click at [632, 197] on button "Refresh" at bounding box center [631, 200] width 47 height 18
type input "streamer"
click at [1453, 201] on input "streamer" at bounding box center [1456, 200] width 91 height 18
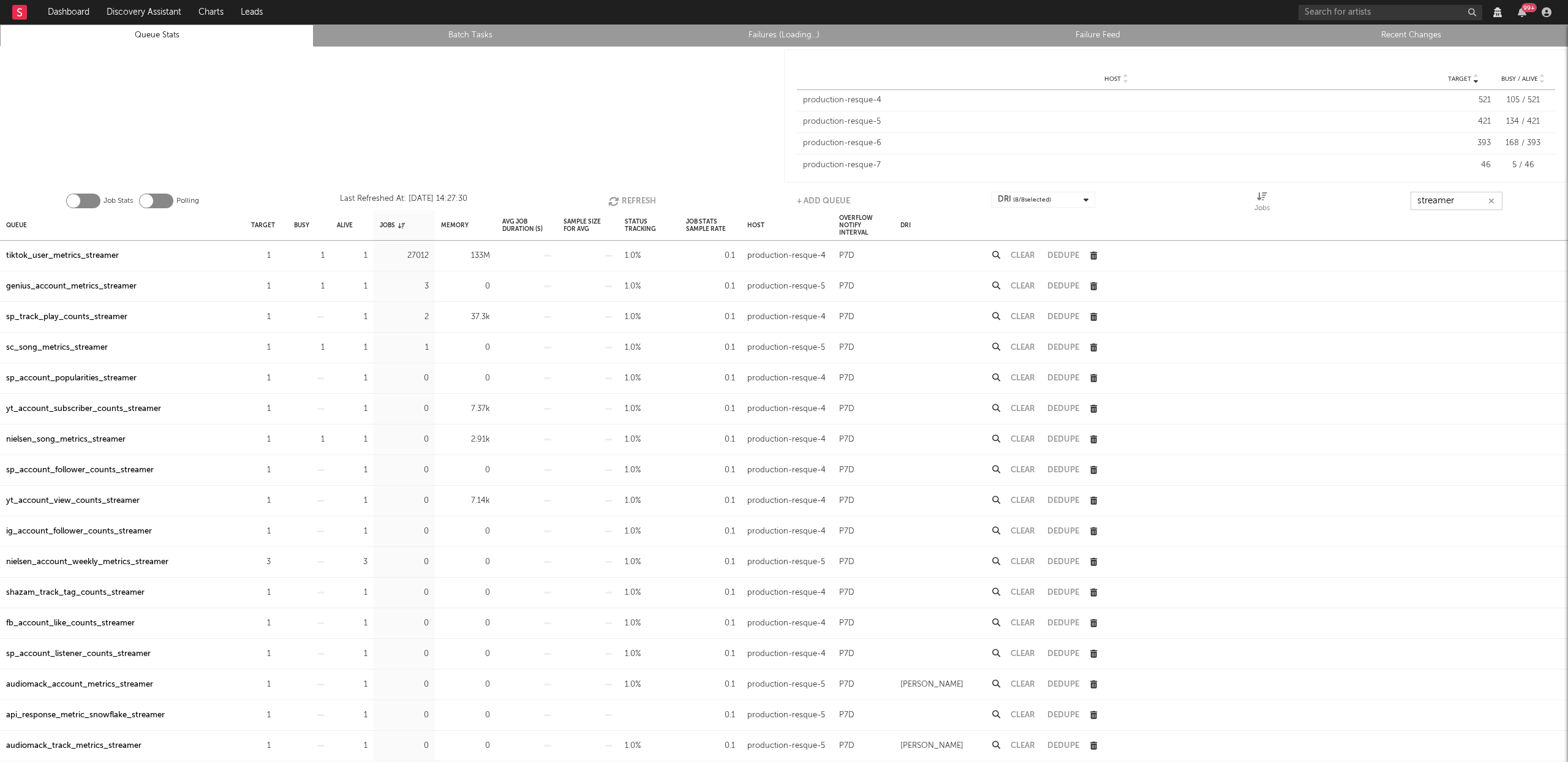
click at [1453, 201] on input "streamer" at bounding box center [1456, 200] width 91 height 18
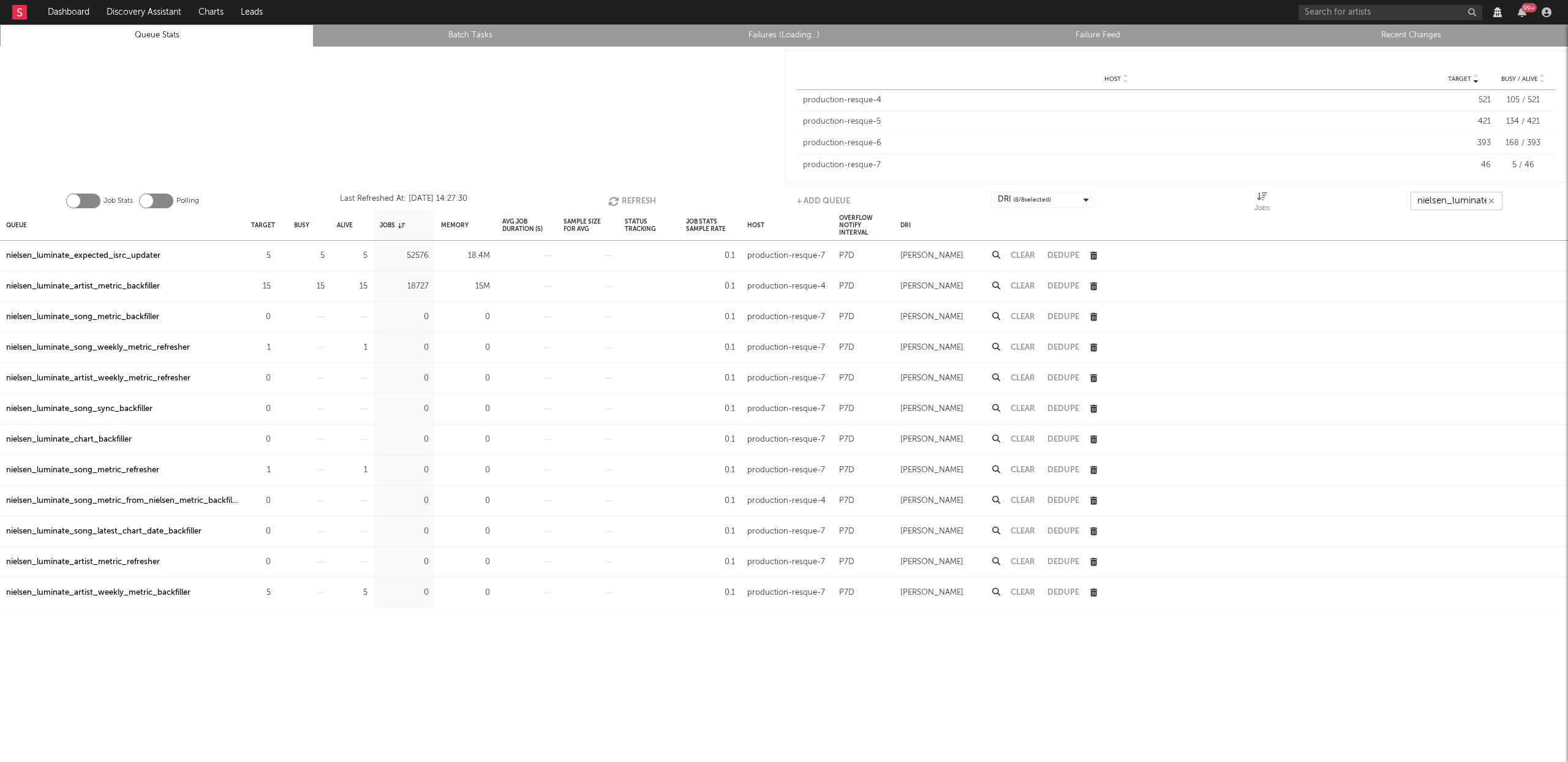
scroll to position [0, 2]
click at [639, 200] on button "Refresh" at bounding box center [632, 200] width 47 height 18
type input "nielsen_luminate"
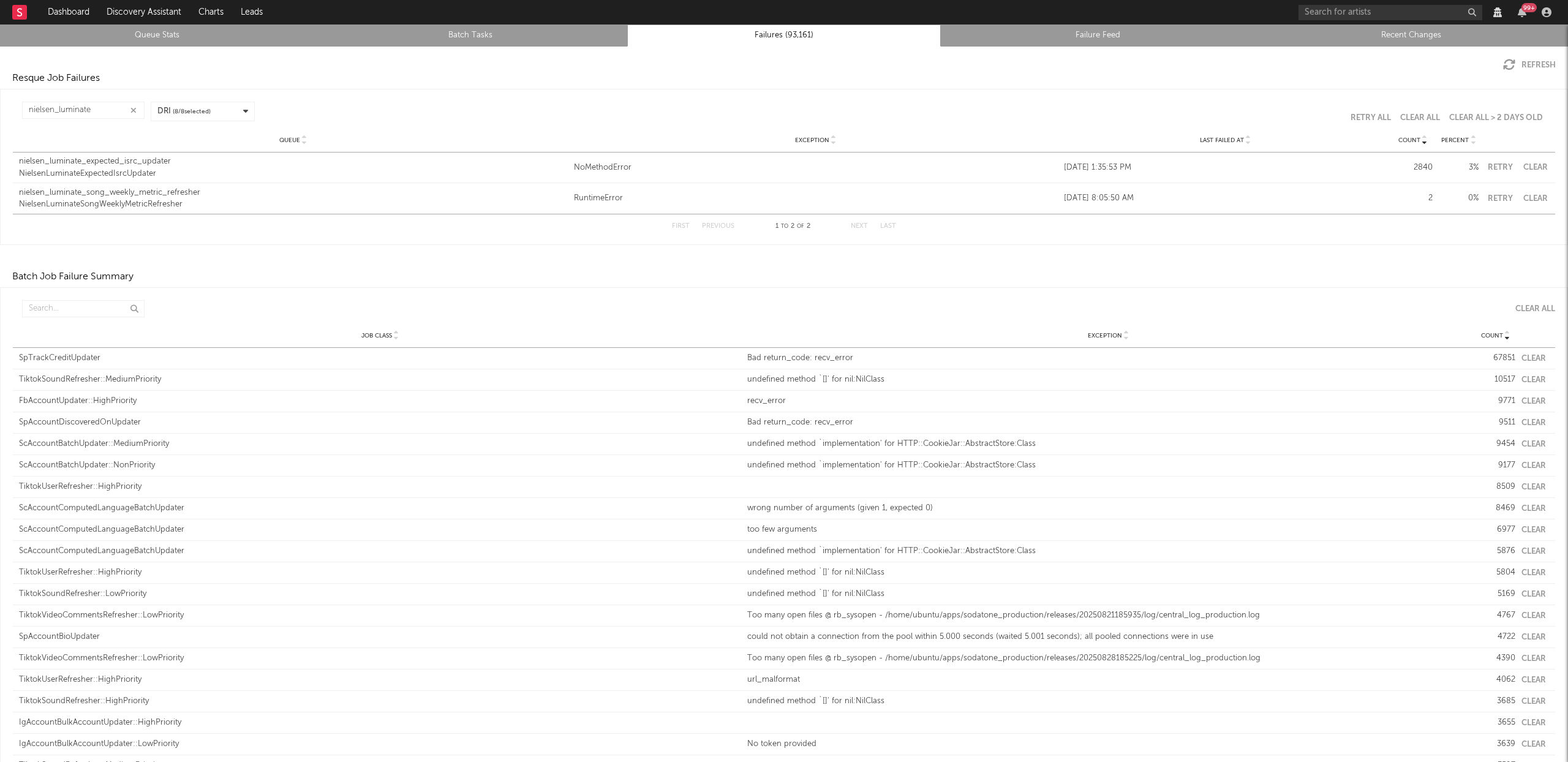
click at [135, 112] on icon "button" at bounding box center [133, 110] width 6 height 8
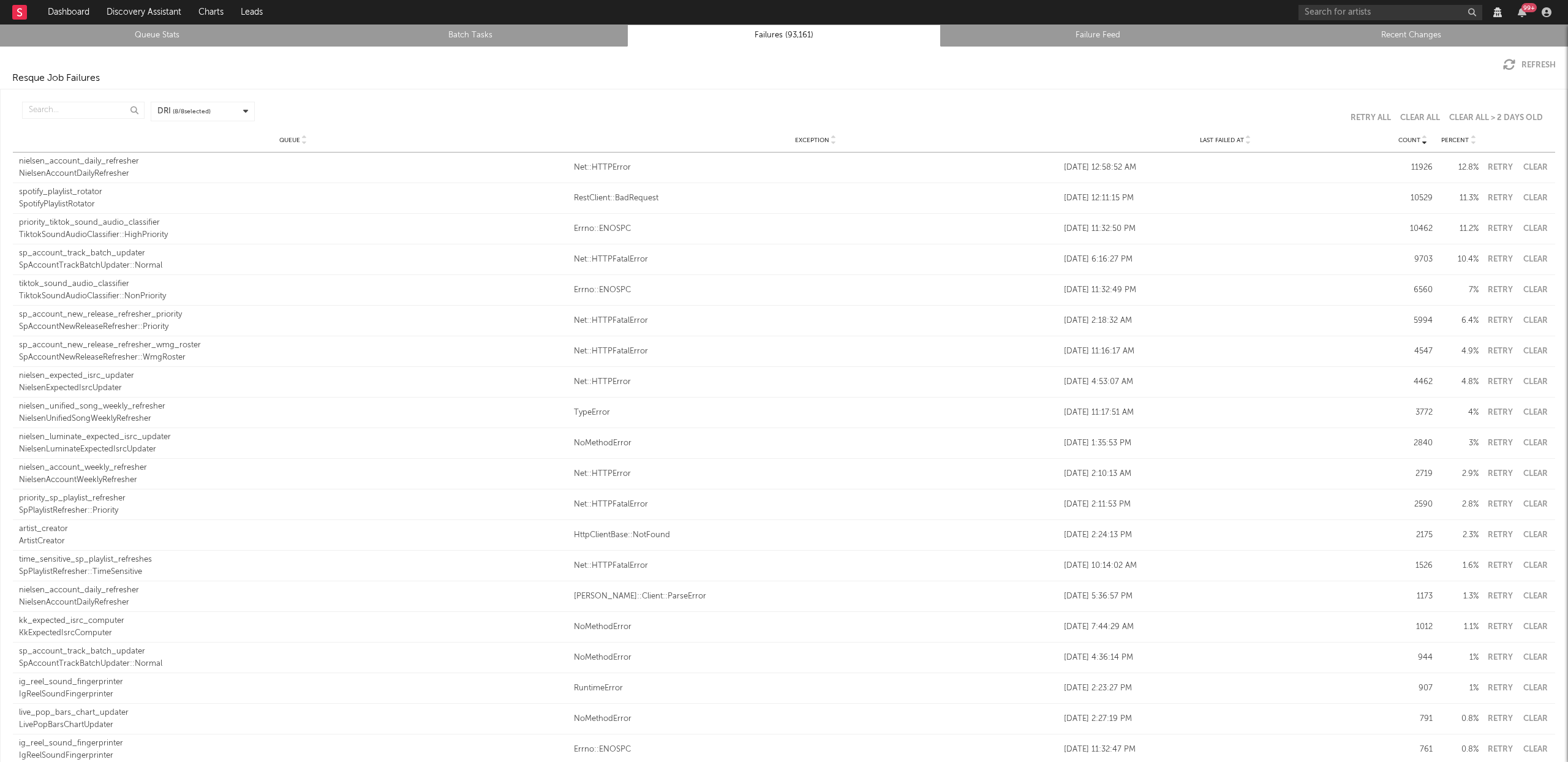
click at [1245, 142] on icon at bounding box center [1248, 143] width 6 height 5
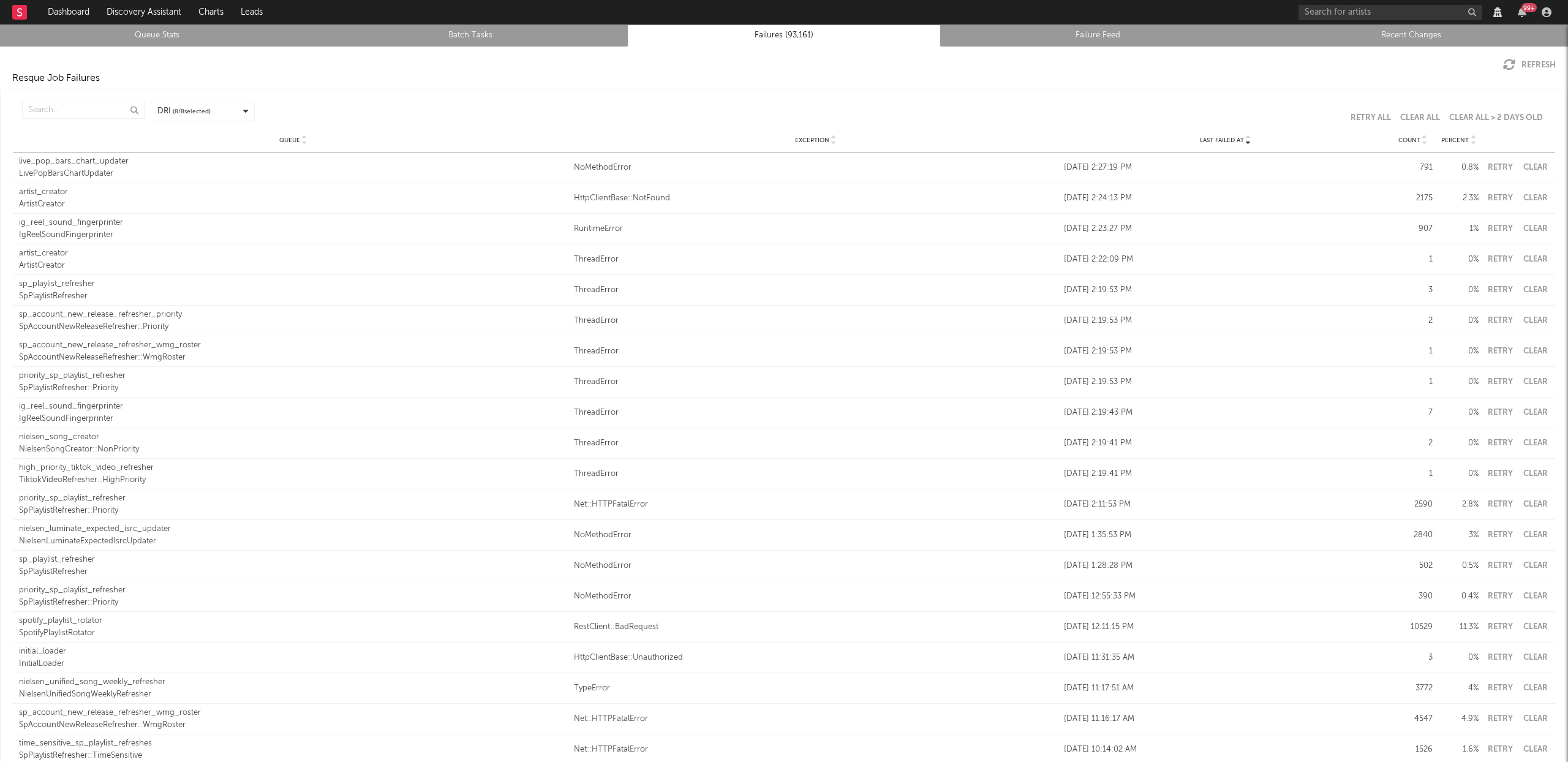
click at [1422, 142] on icon at bounding box center [1425, 143] width 6 height 5
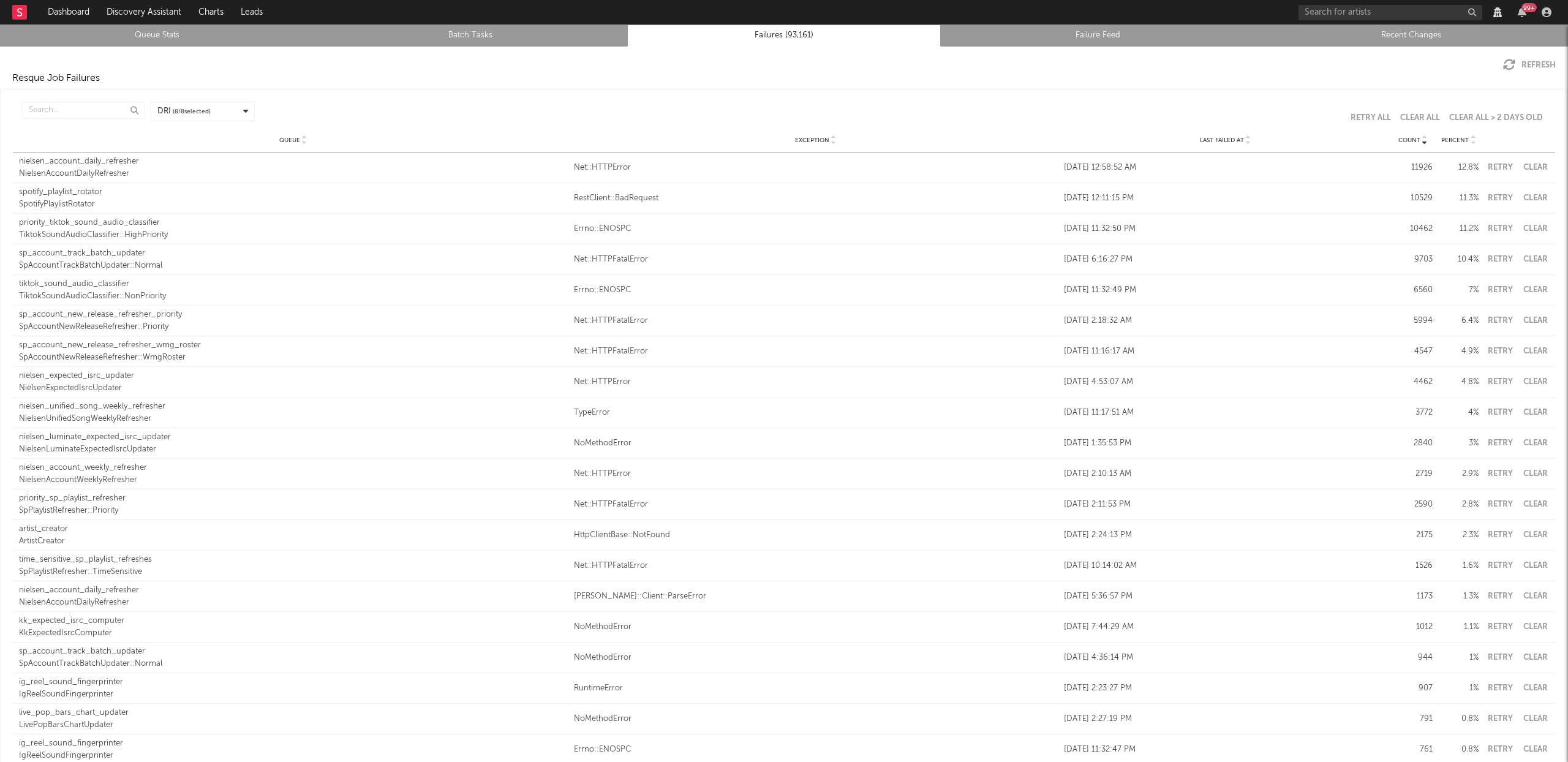
click at [1532, 166] on button "Clear" at bounding box center [1535, 167] width 27 height 8
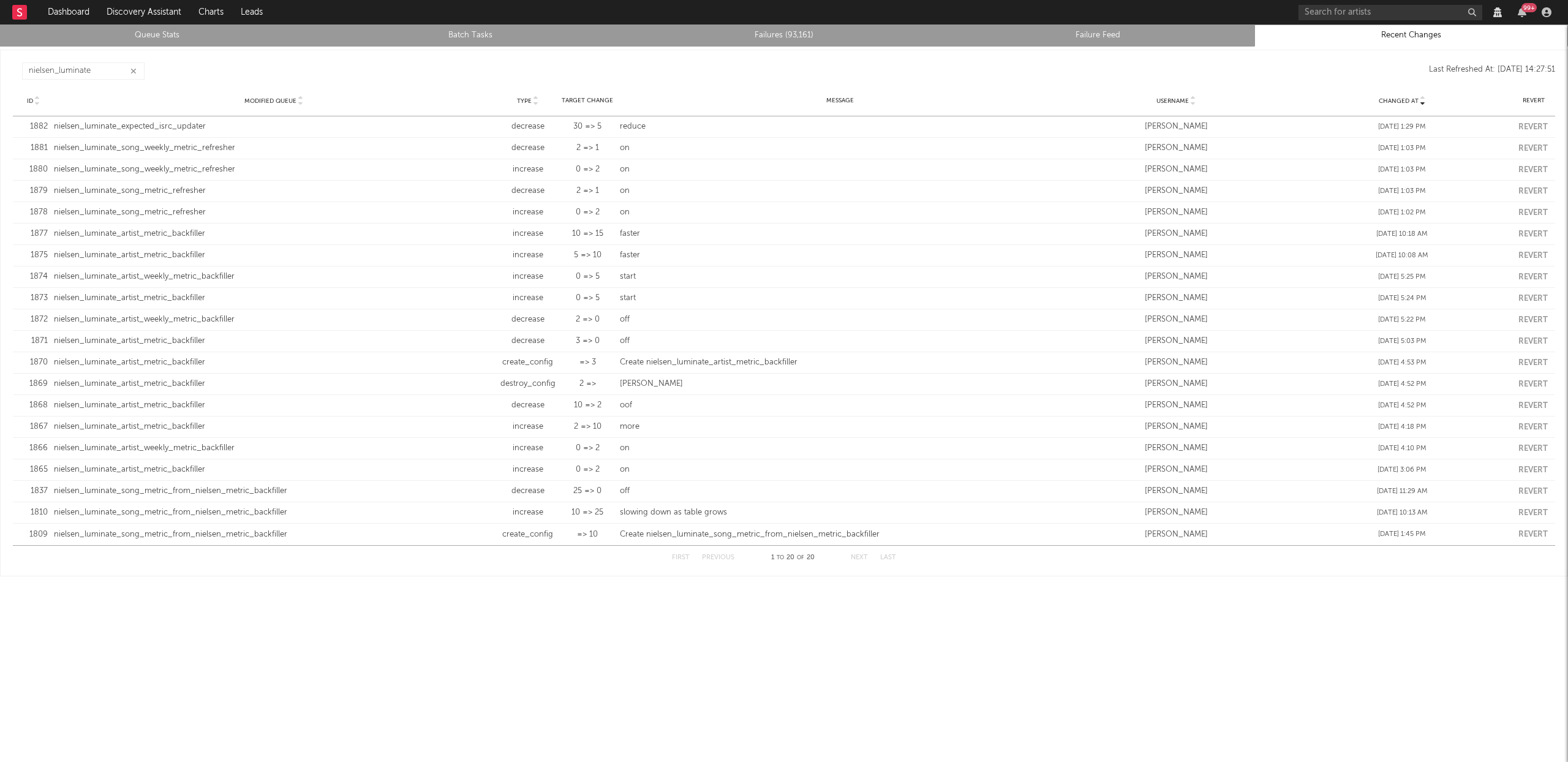
click at [136, 72] on icon "button" at bounding box center [133, 71] width 6 height 8
